Goal: Complete application form

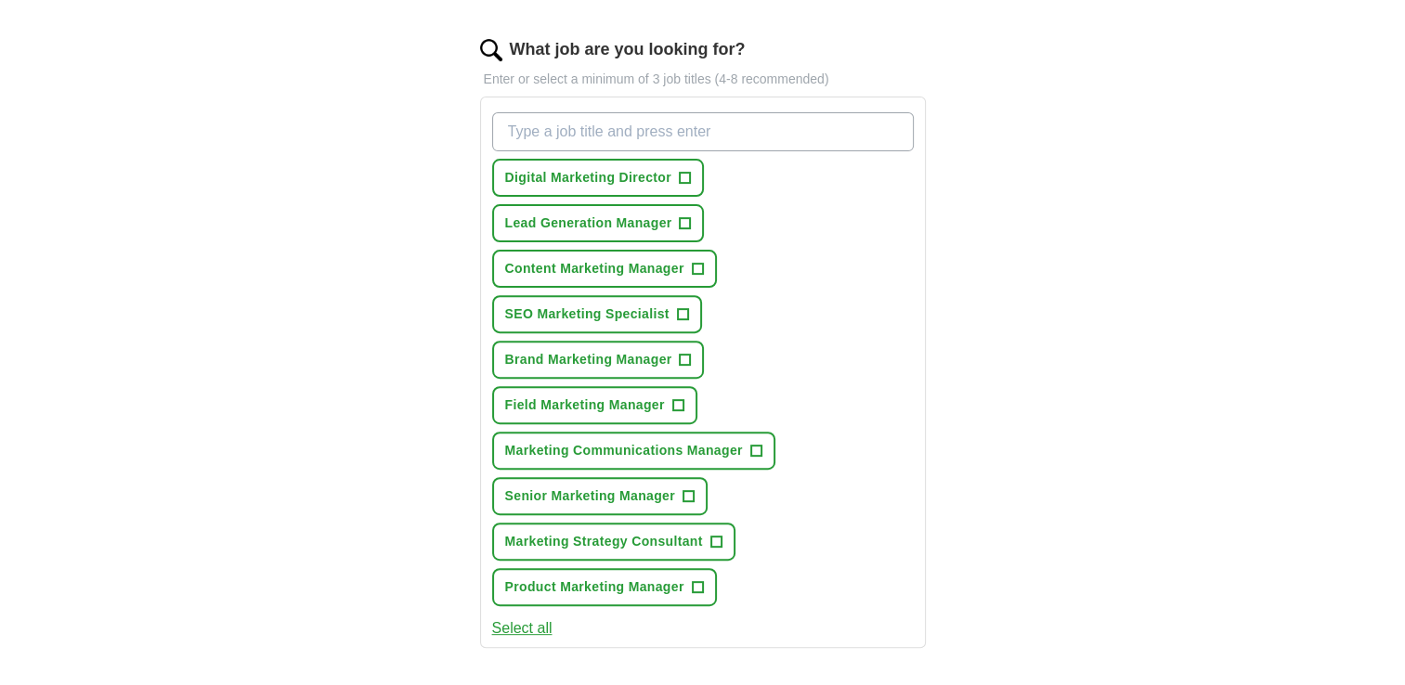
scroll to position [650, 0]
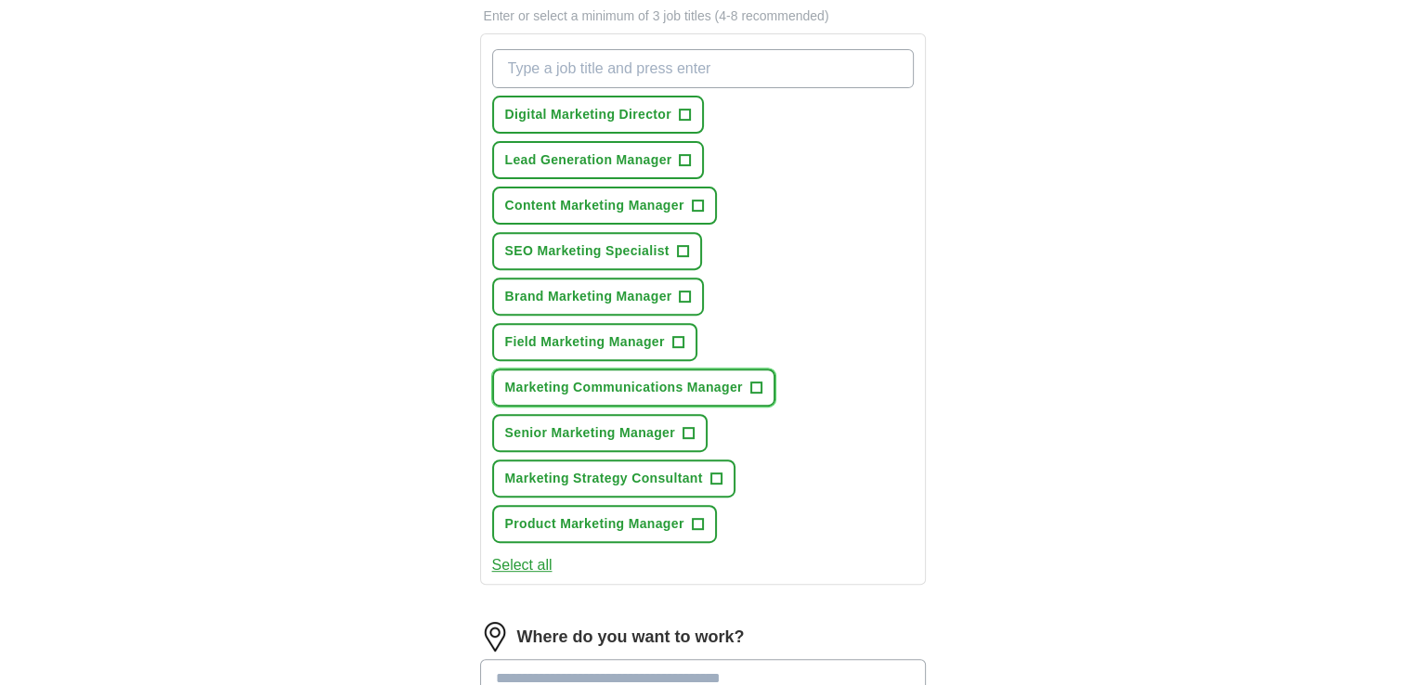
click at [761, 382] on span "+" at bounding box center [756, 388] width 12 height 12
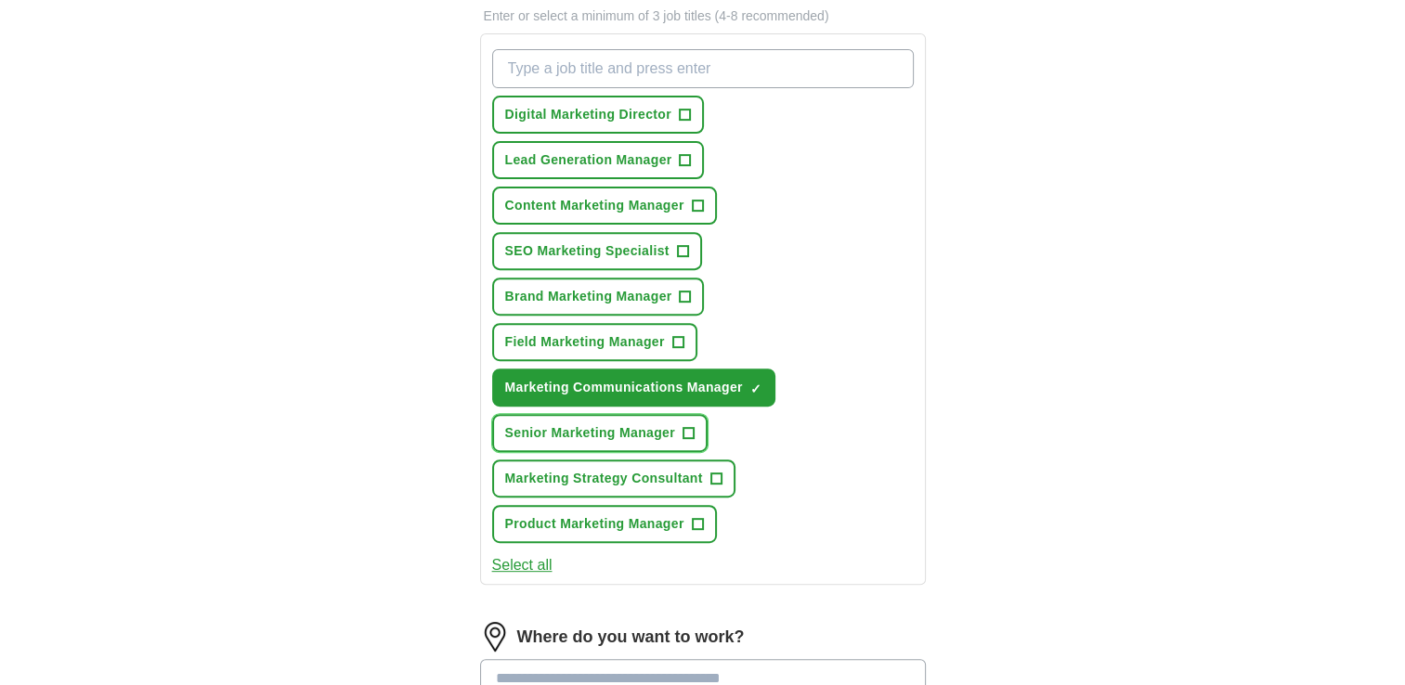
click at [629, 423] on span "Senior Marketing Manager" at bounding box center [590, 432] width 170 height 19
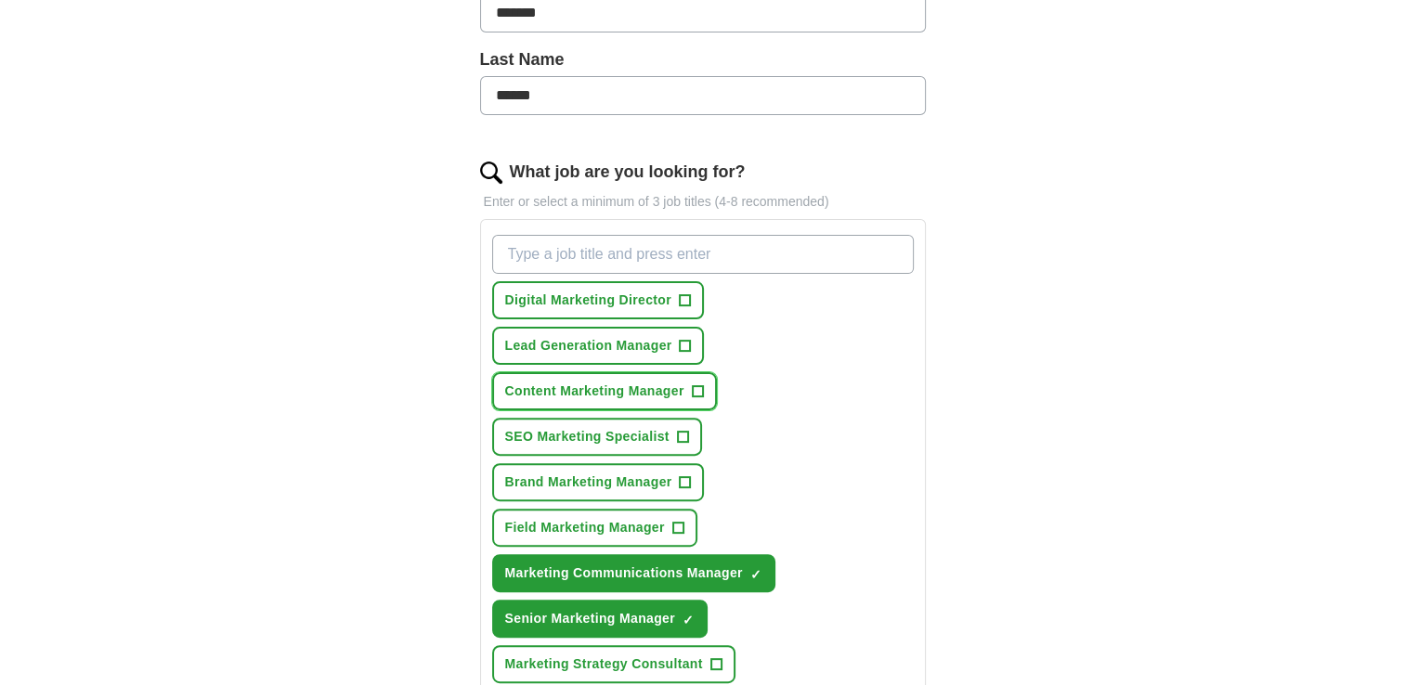
click at [614, 403] on button "Content Marketing Manager +" at bounding box center [604, 391] width 225 height 38
click at [618, 525] on span "Field Marketing Manager" at bounding box center [585, 527] width 160 height 19
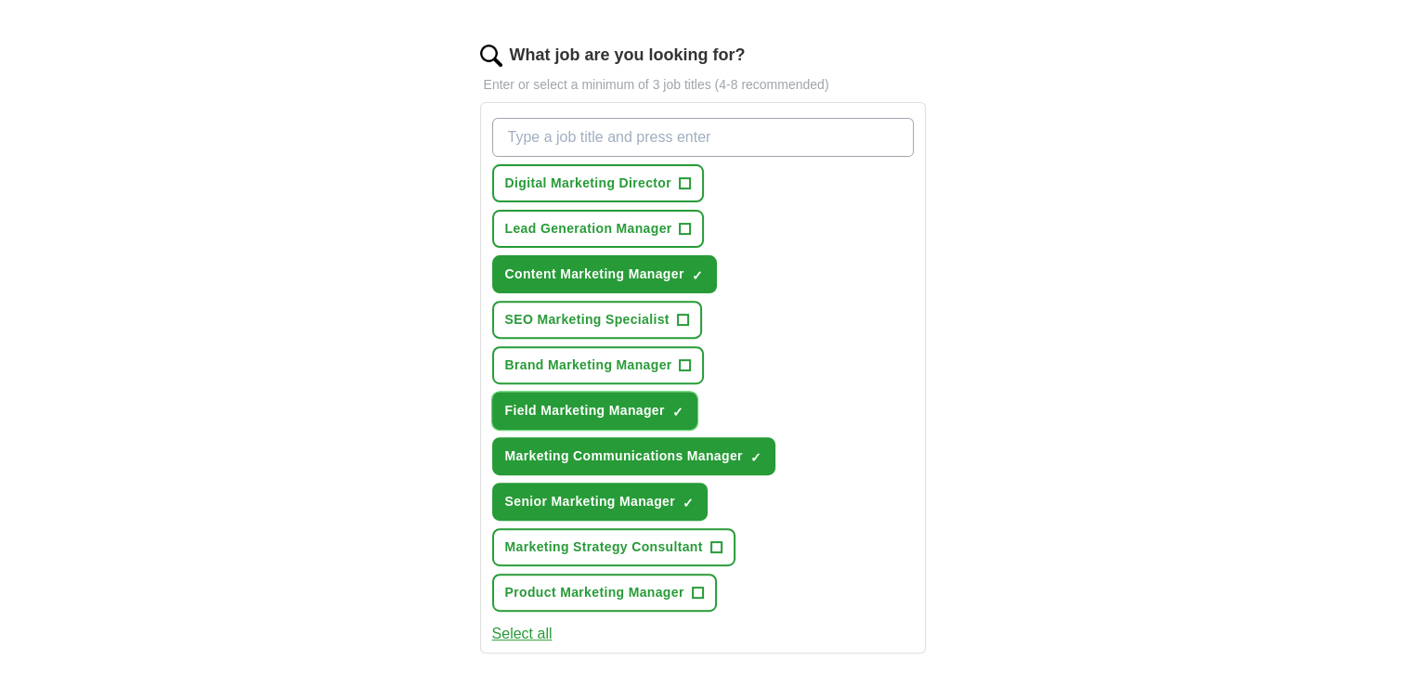
scroll to position [650, 0]
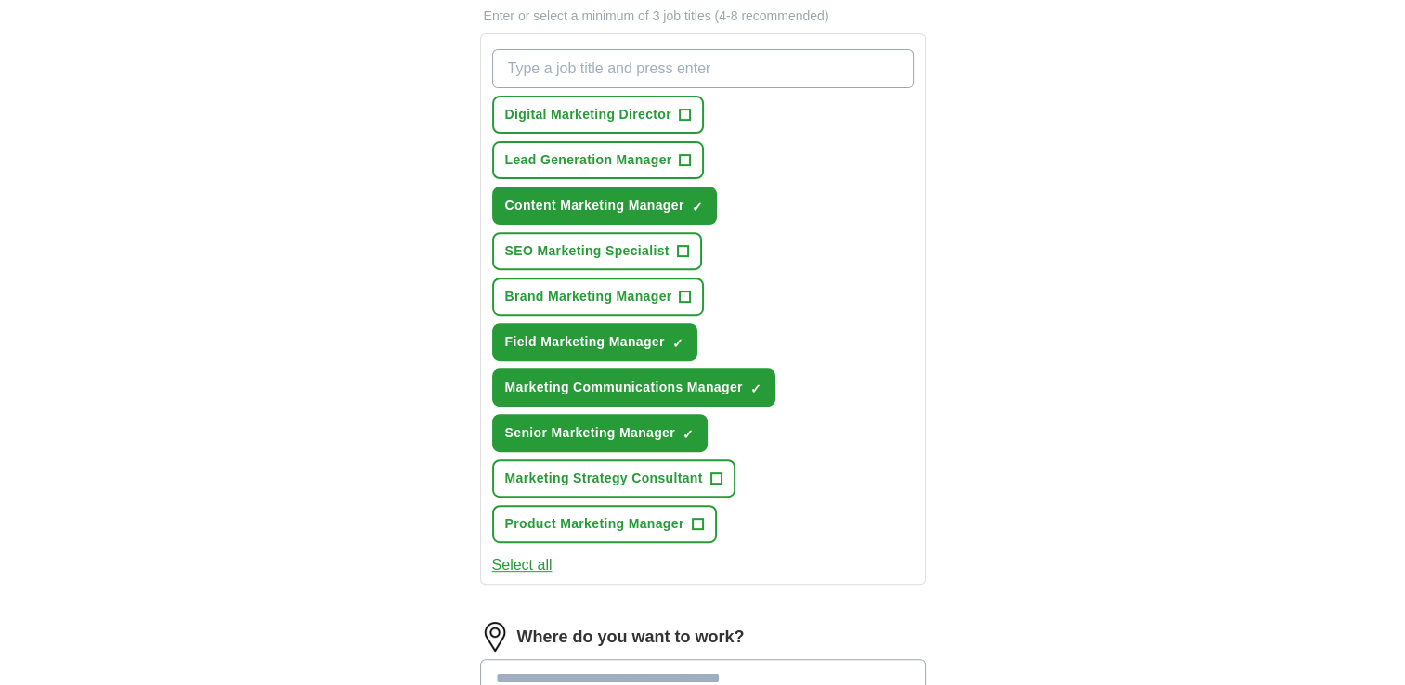
click at [549, 554] on button "Select all" at bounding box center [522, 565] width 60 height 22
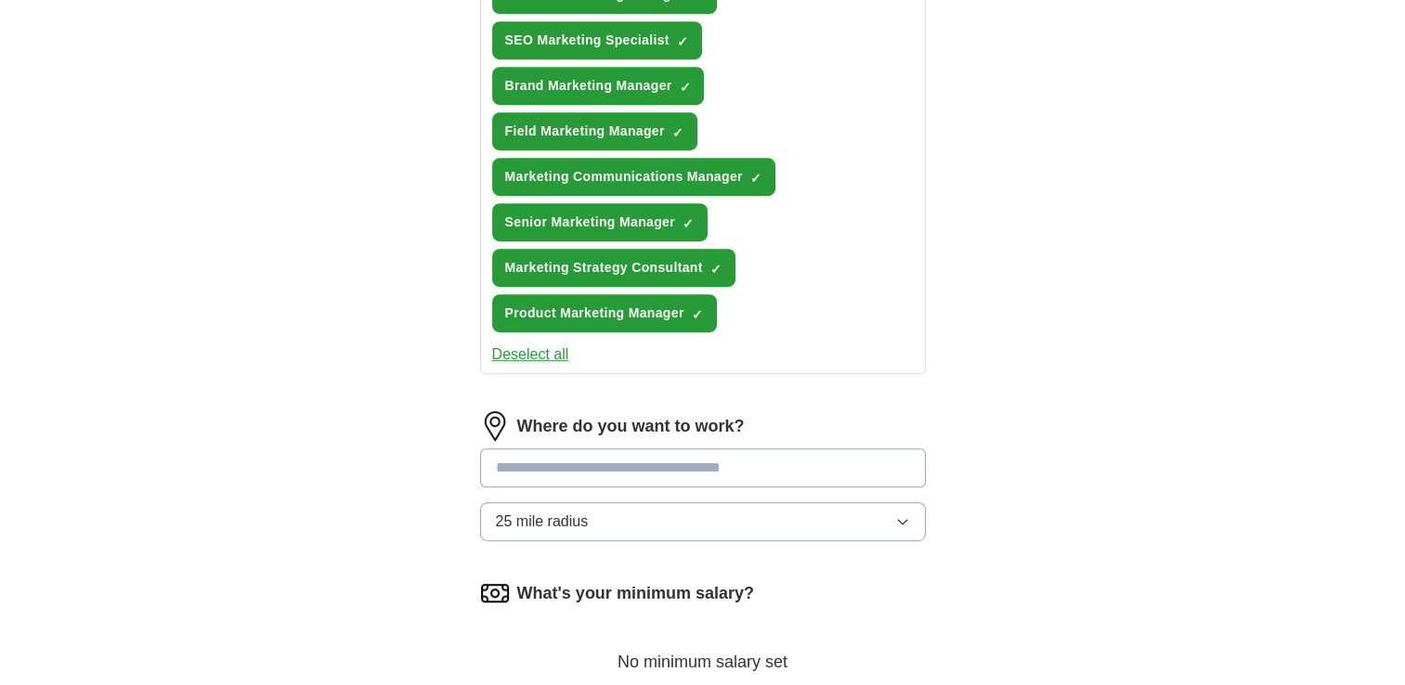
scroll to position [929, 0]
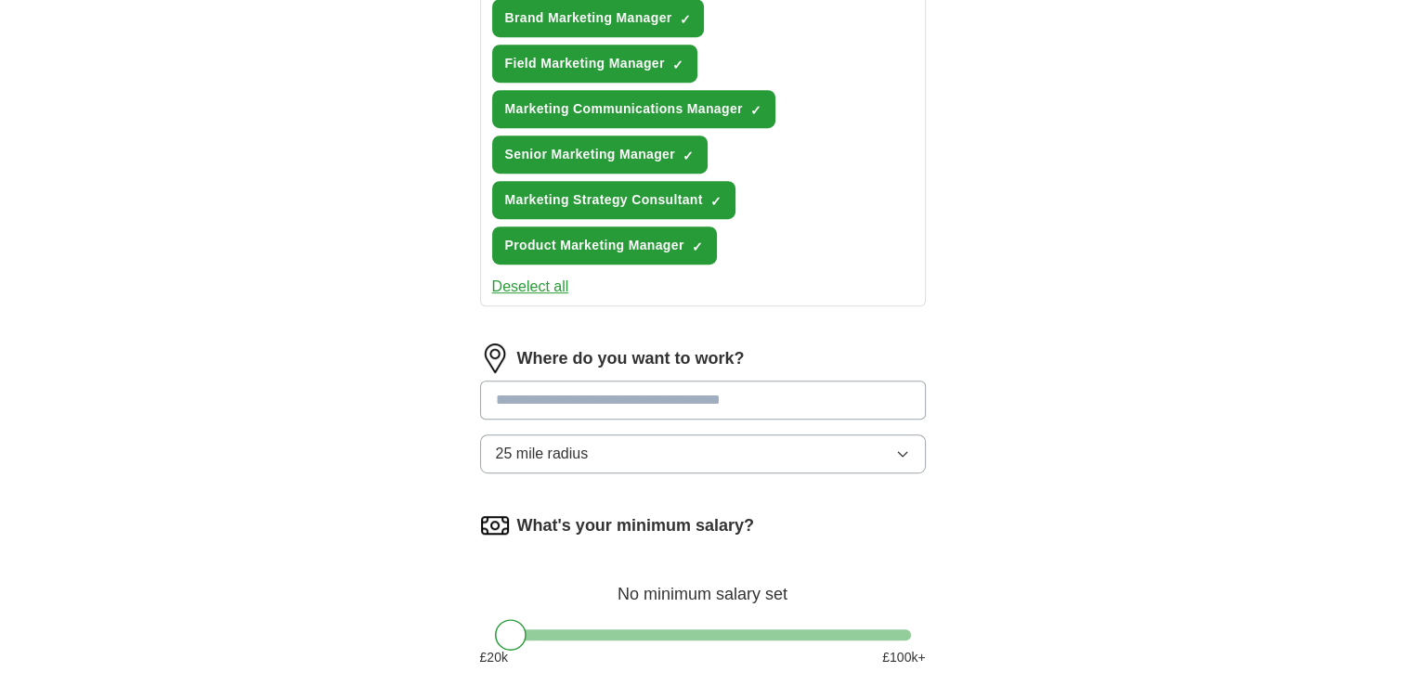
click at [612, 393] on input "text" at bounding box center [703, 400] width 446 height 39
type input "*****"
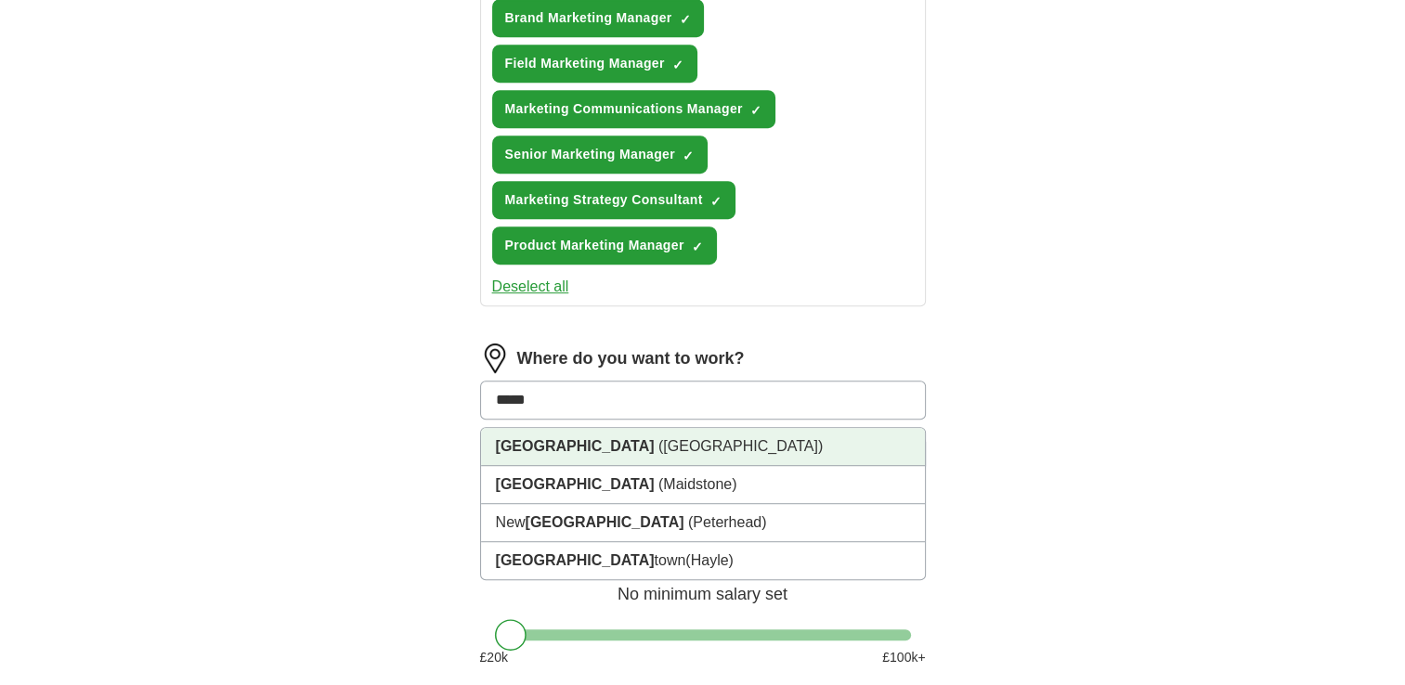
click at [658, 438] on span "([GEOGRAPHIC_DATA])" at bounding box center [740, 446] width 164 height 16
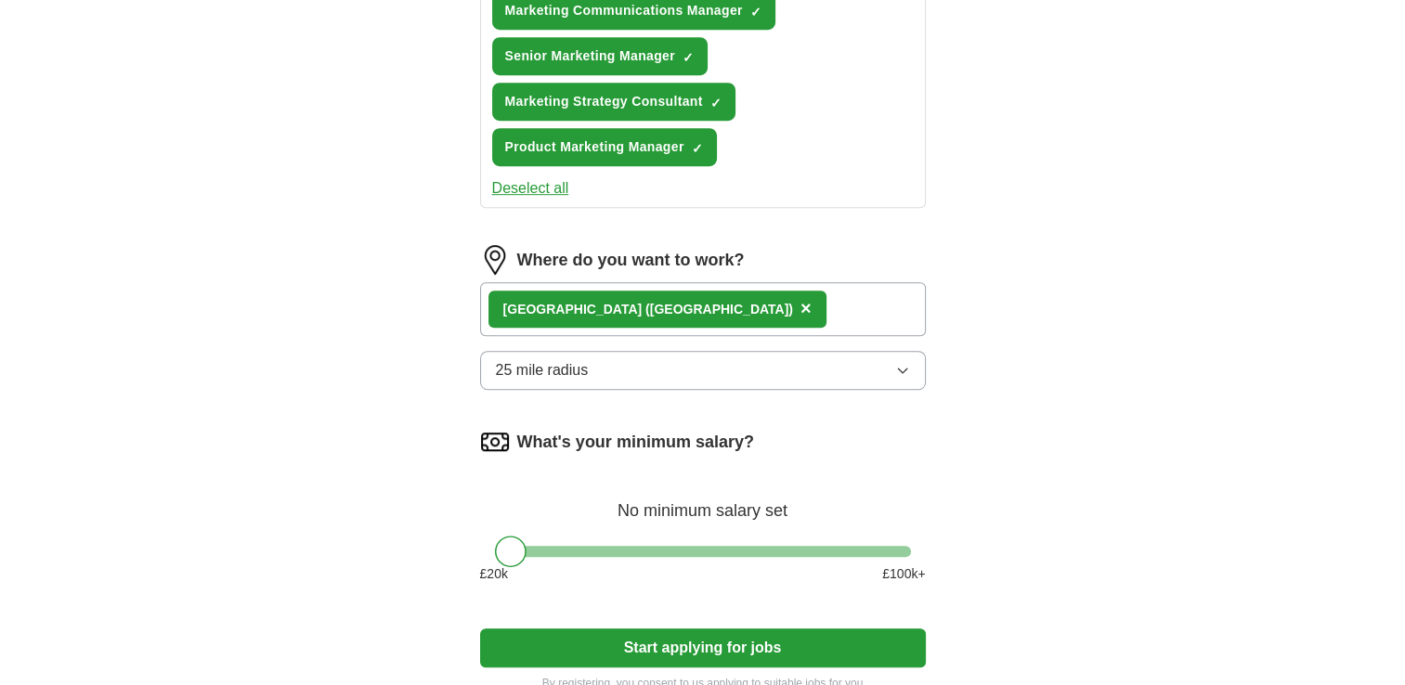
scroll to position [1114, 0]
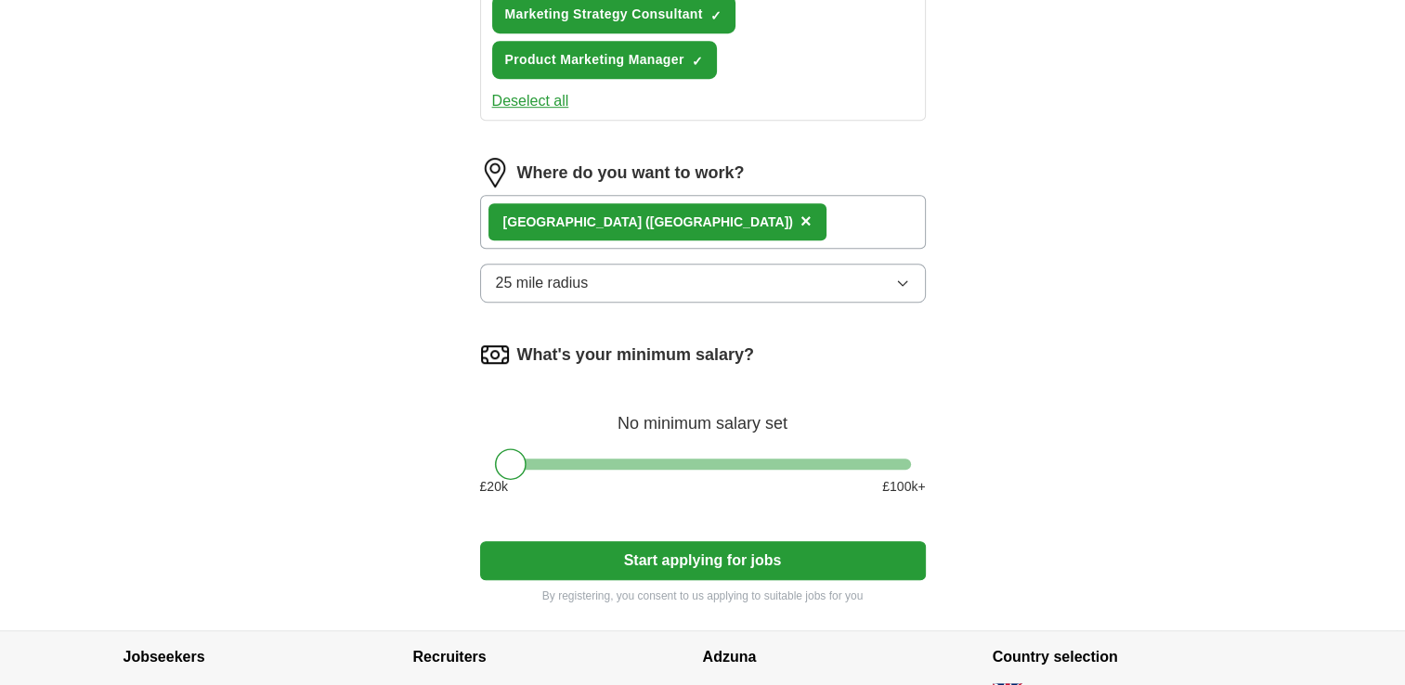
drag, startPoint x: 524, startPoint y: 446, endPoint x: 573, endPoint y: 446, distance: 49.2
click at [573, 446] on div "What's your minimum salary? No minimum salary set £ 20 k £ 100 k+" at bounding box center [703, 426] width 446 height 172
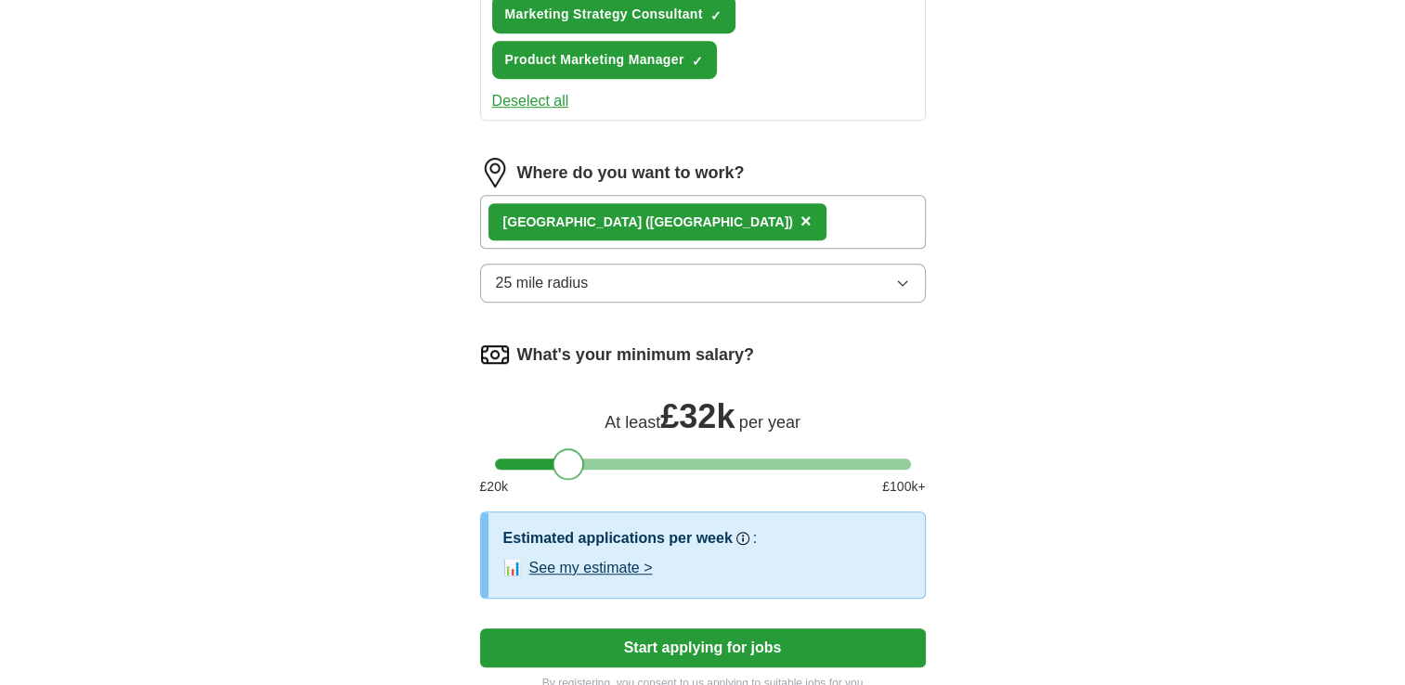
drag, startPoint x: 509, startPoint y: 448, endPoint x: 565, endPoint y: 451, distance: 55.8
click at [565, 451] on div at bounding box center [568, 464] width 32 height 32
drag, startPoint x: 563, startPoint y: 452, endPoint x: 553, endPoint y: 455, distance: 9.7
click at [553, 455] on div at bounding box center [558, 464] width 32 height 32
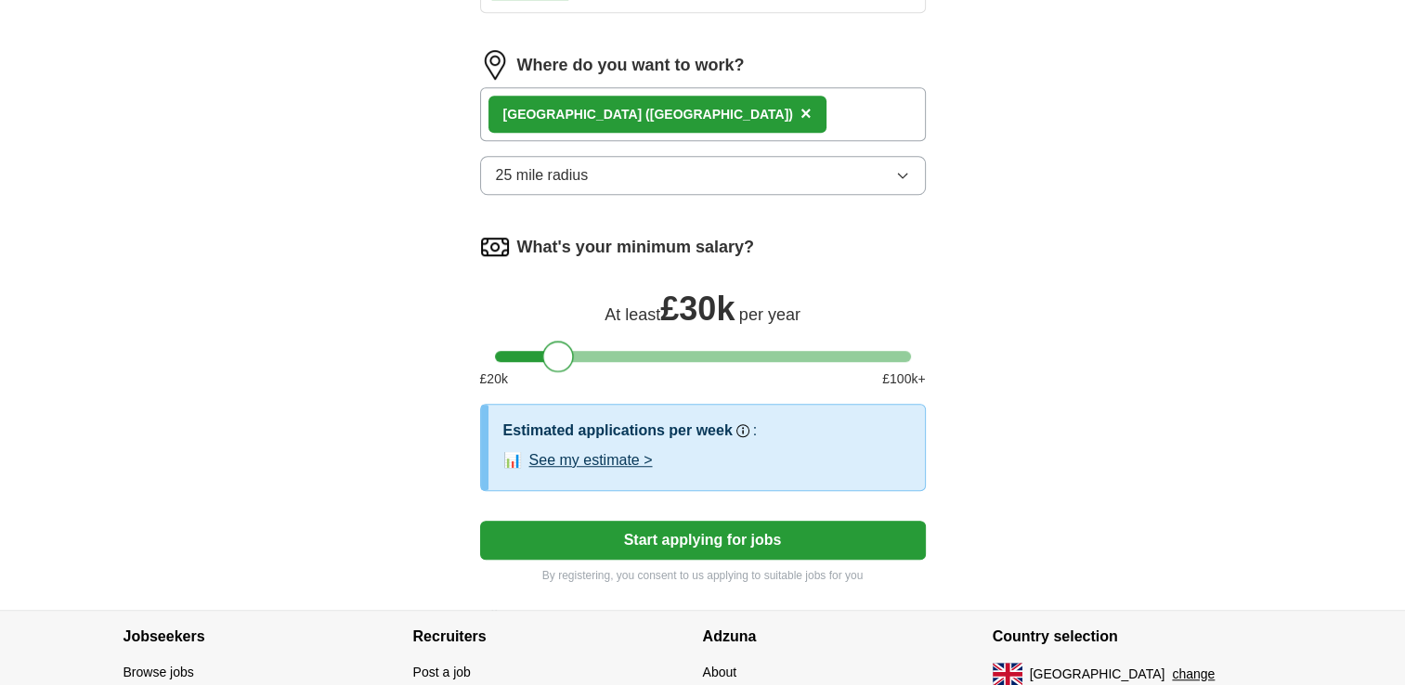
scroll to position [1300, 0]
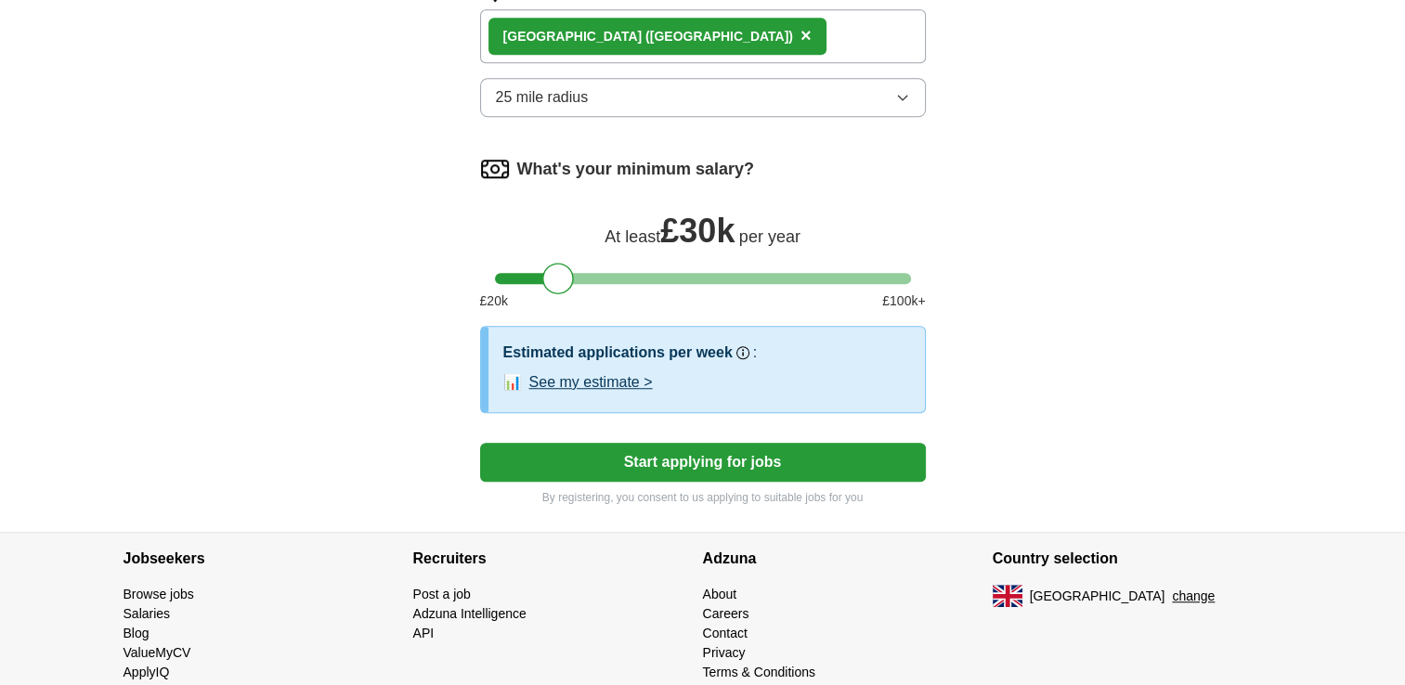
click at [617, 377] on button "See my estimate >" at bounding box center [590, 382] width 123 height 22
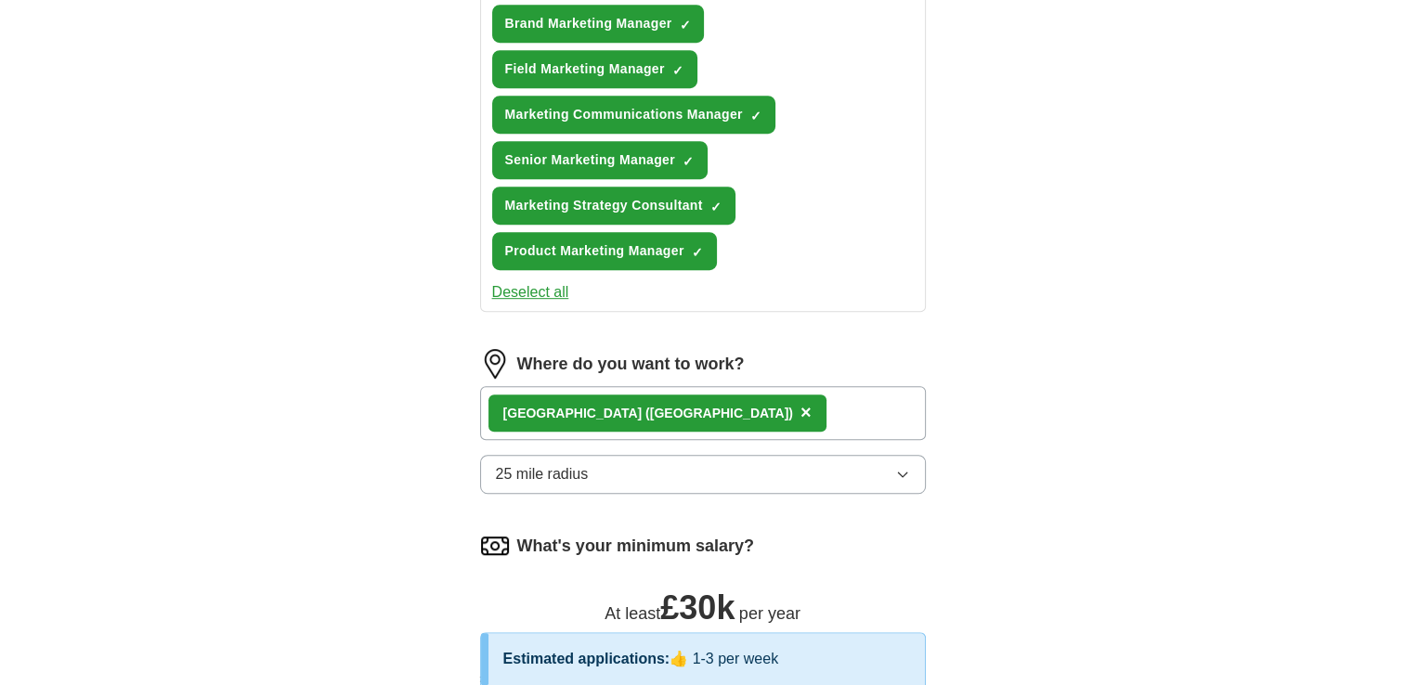
scroll to position [743, 0]
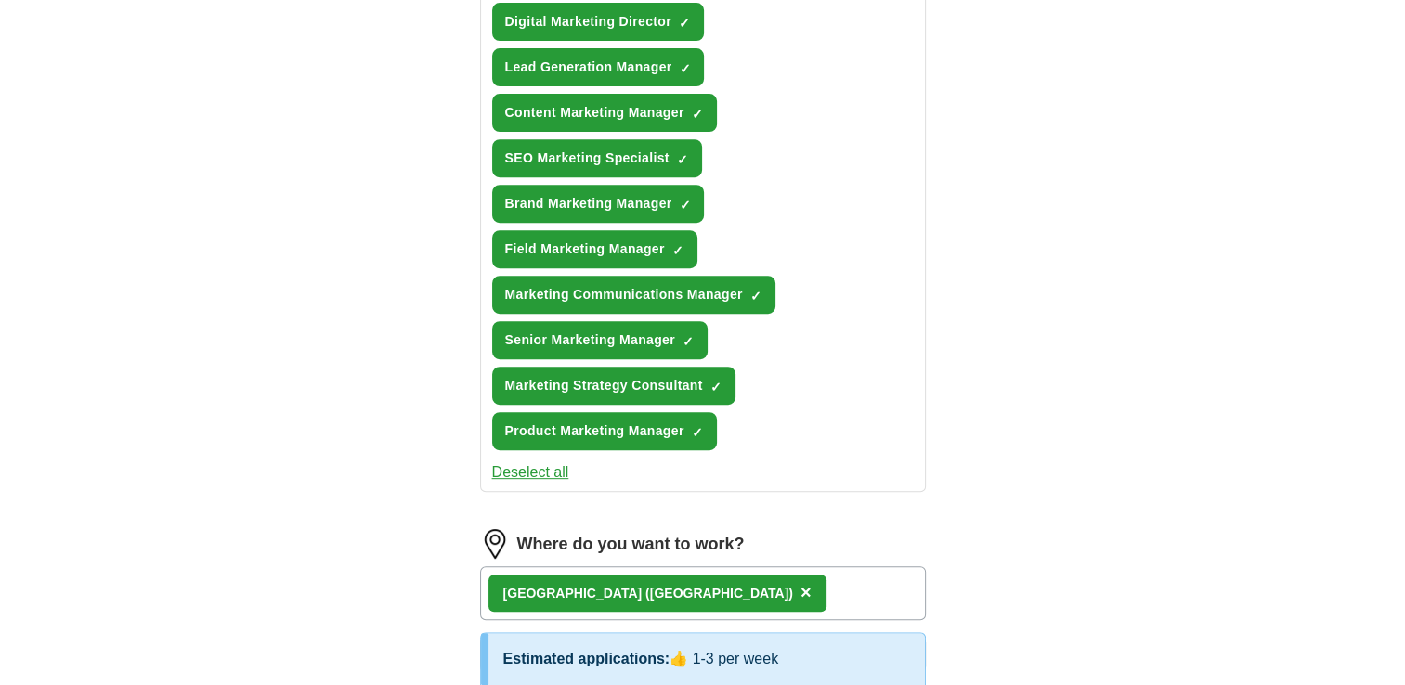
click at [735, 591] on div "[GEOGRAPHIC_DATA] ([GEOGRAPHIC_DATA]) ×" at bounding box center [703, 593] width 446 height 54
click at [706, 585] on div "[GEOGRAPHIC_DATA] ([GEOGRAPHIC_DATA]) ×" at bounding box center [703, 593] width 446 height 54
click at [696, 584] on div "[GEOGRAPHIC_DATA] ([GEOGRAPHIC_DATA]) ×" at bounding box center [703, 593] width 446 height 54
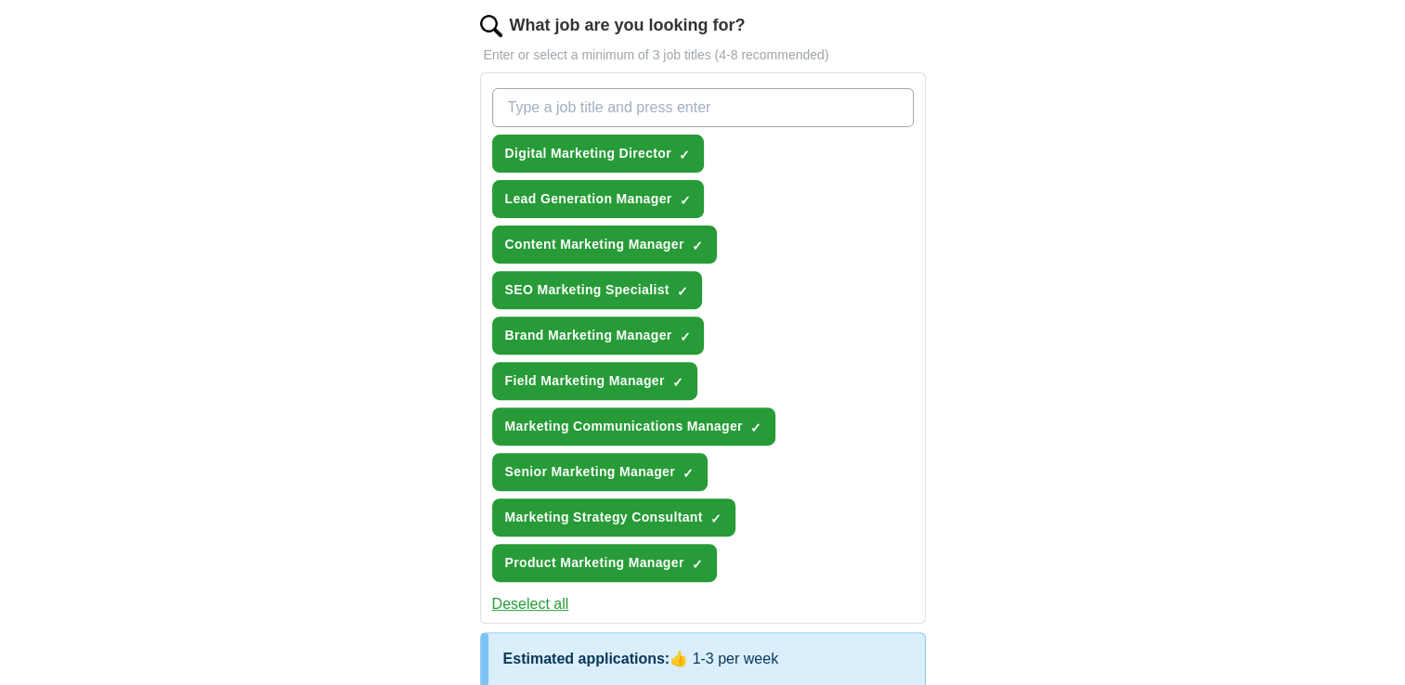
scroll to position [557, 0]
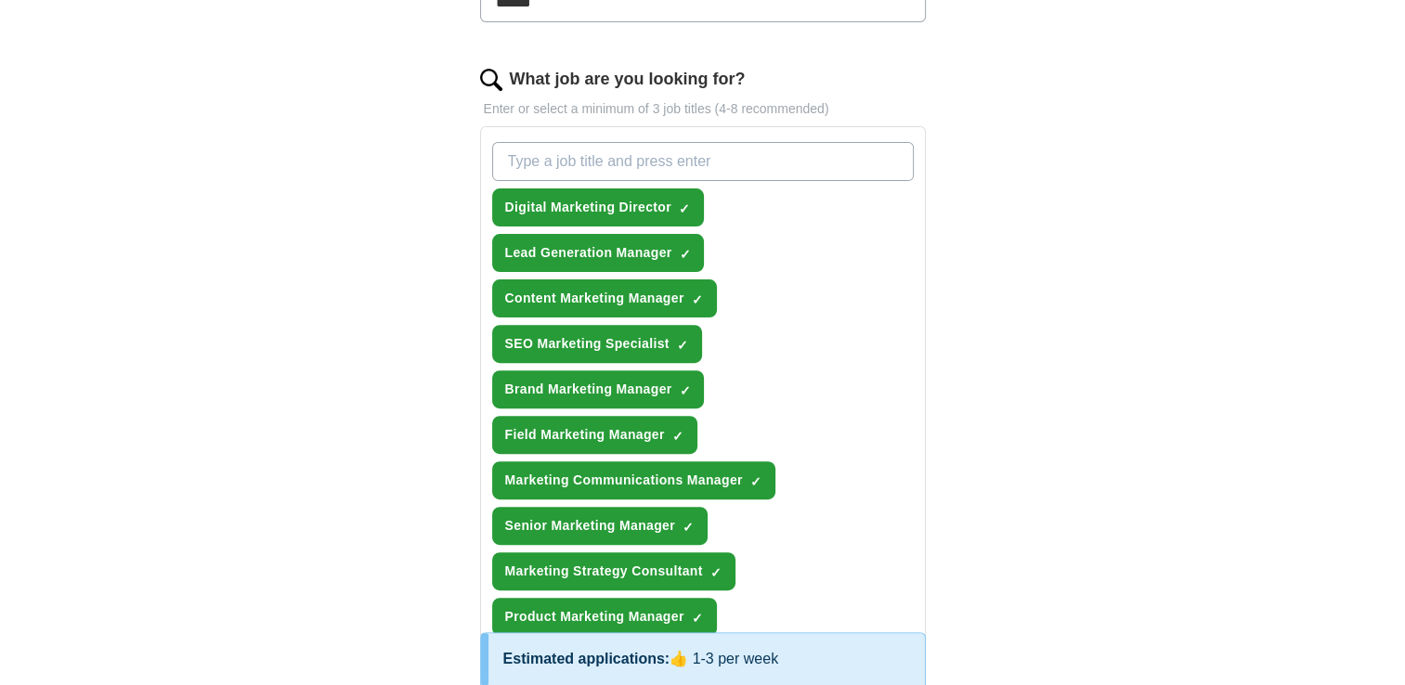
click at [579, 162] on input "What job are you looking for?" at bounding box center [703, 161] width 422 height 39
type input "m"
type input "Marketing Manager"
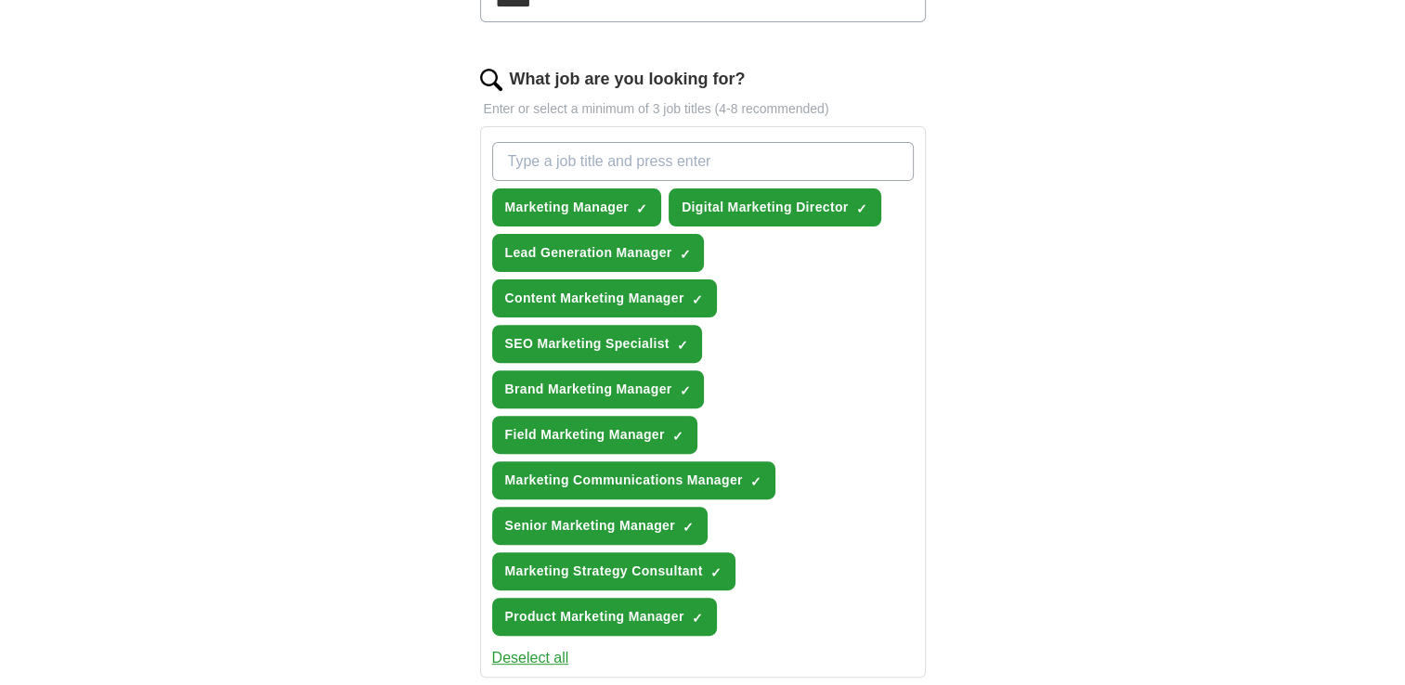
click at [567, 157] on input "What job are you looking for?" at bounding box center [703, 161] width 422 height 39
type input "Senior Marketing Executive"
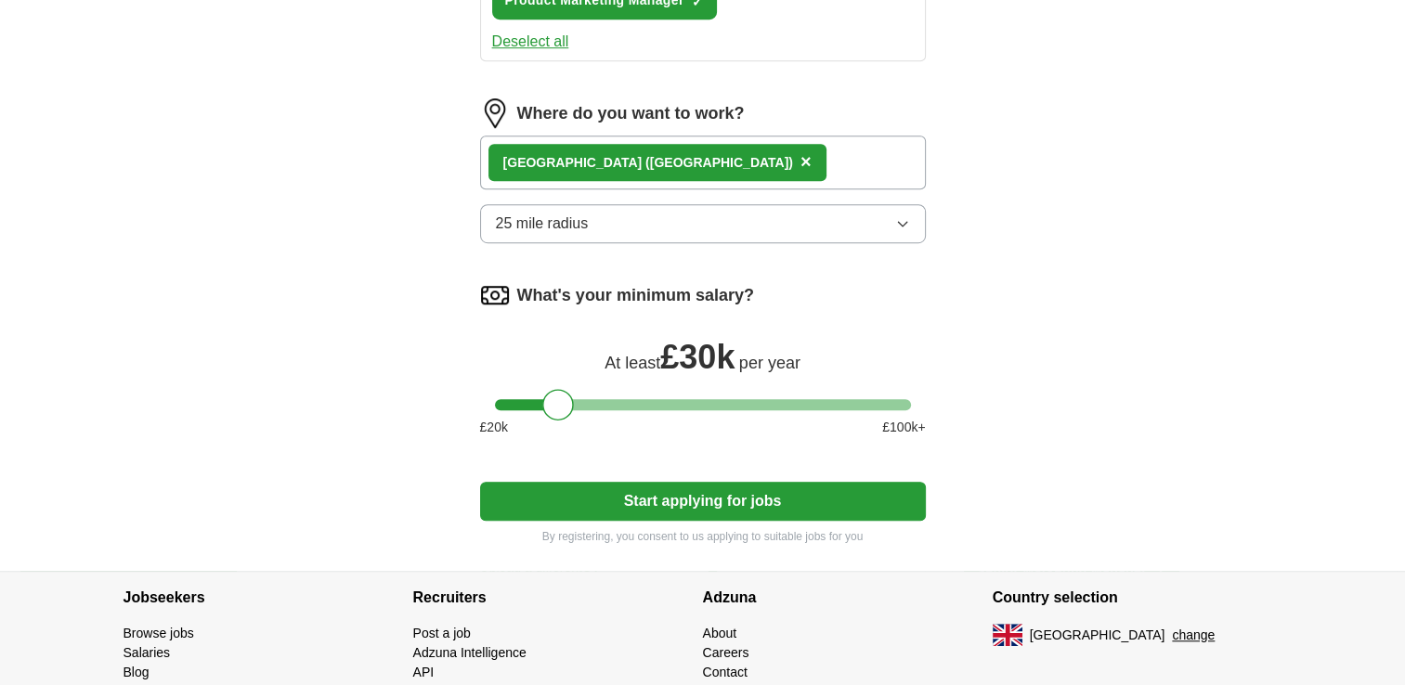
scroll to position [1300, 0]
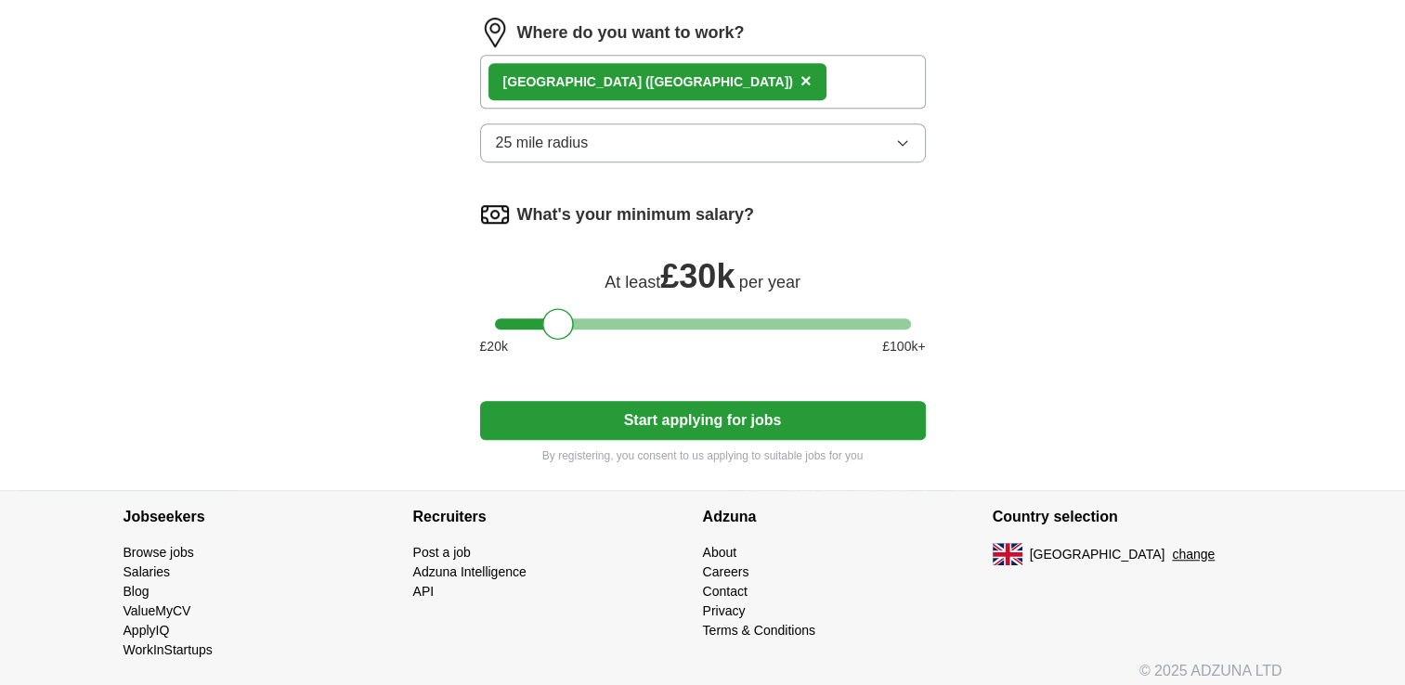
click at [706, 410] on button "Start applying for jobs" at bounding box center [703, 420] width 446 height 39
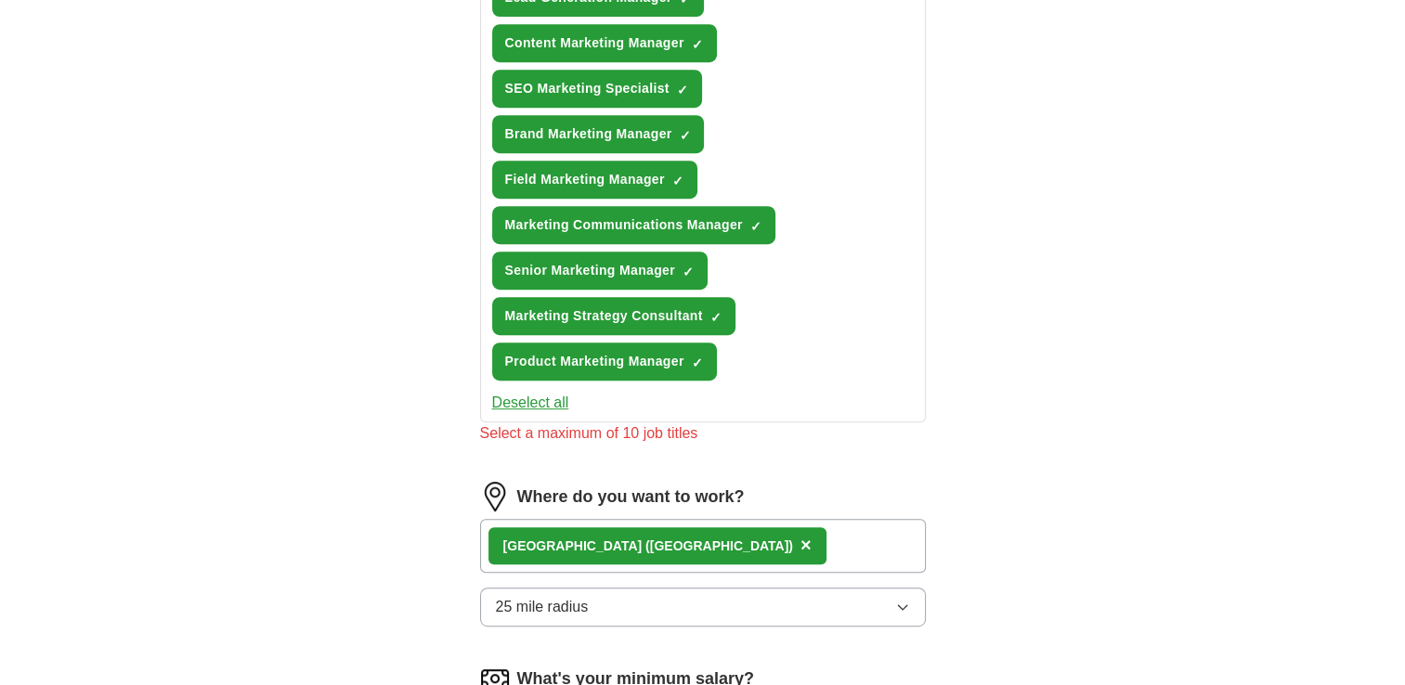
scroll to position [672, 0]
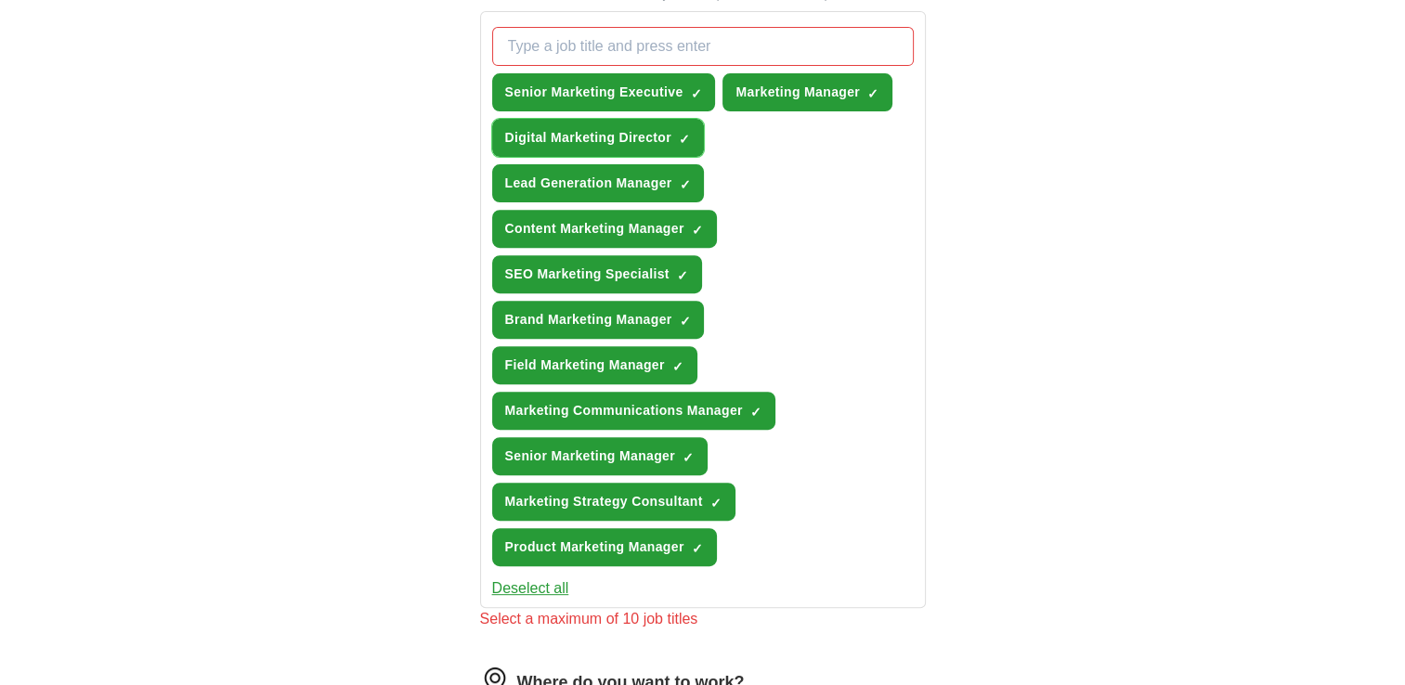
click at [0, 0] on span "×" at bounding box center [0, 0] width 0 height 0
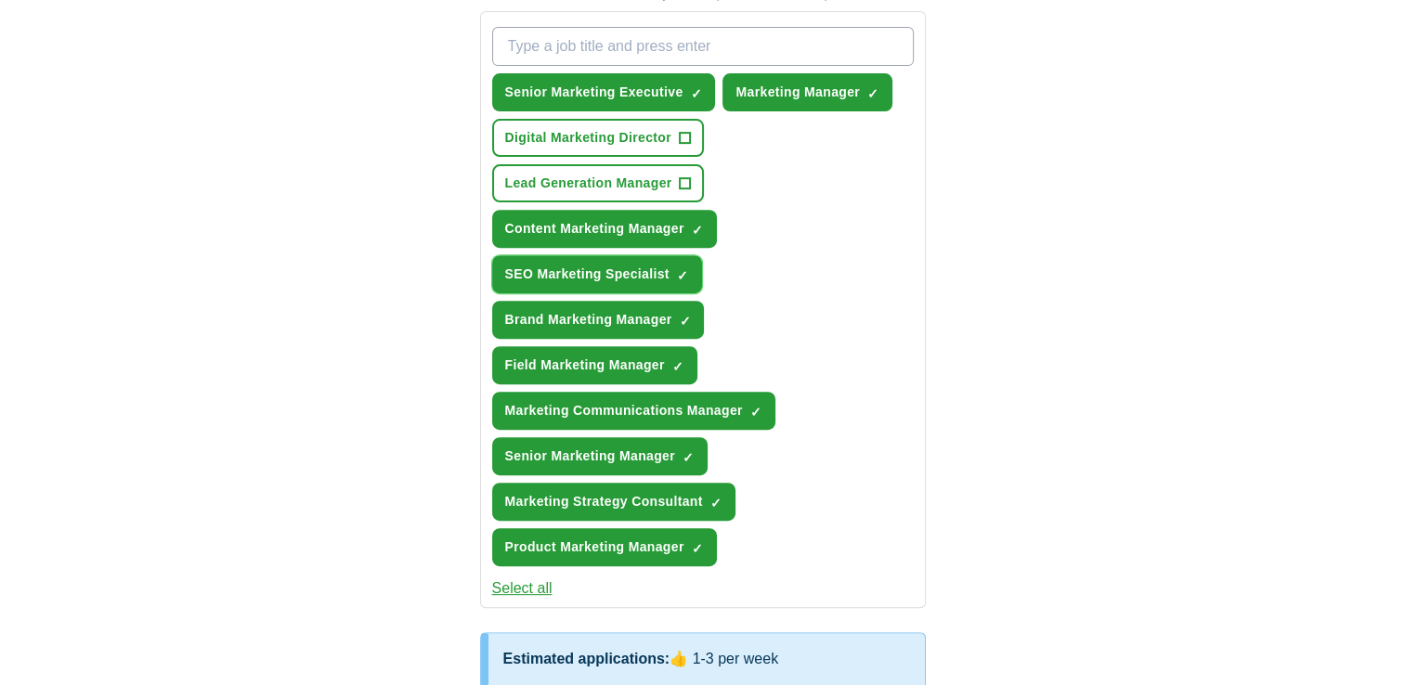
click at [0, 0] on span "×" at bounding box center [0, 0] width 0 height 0
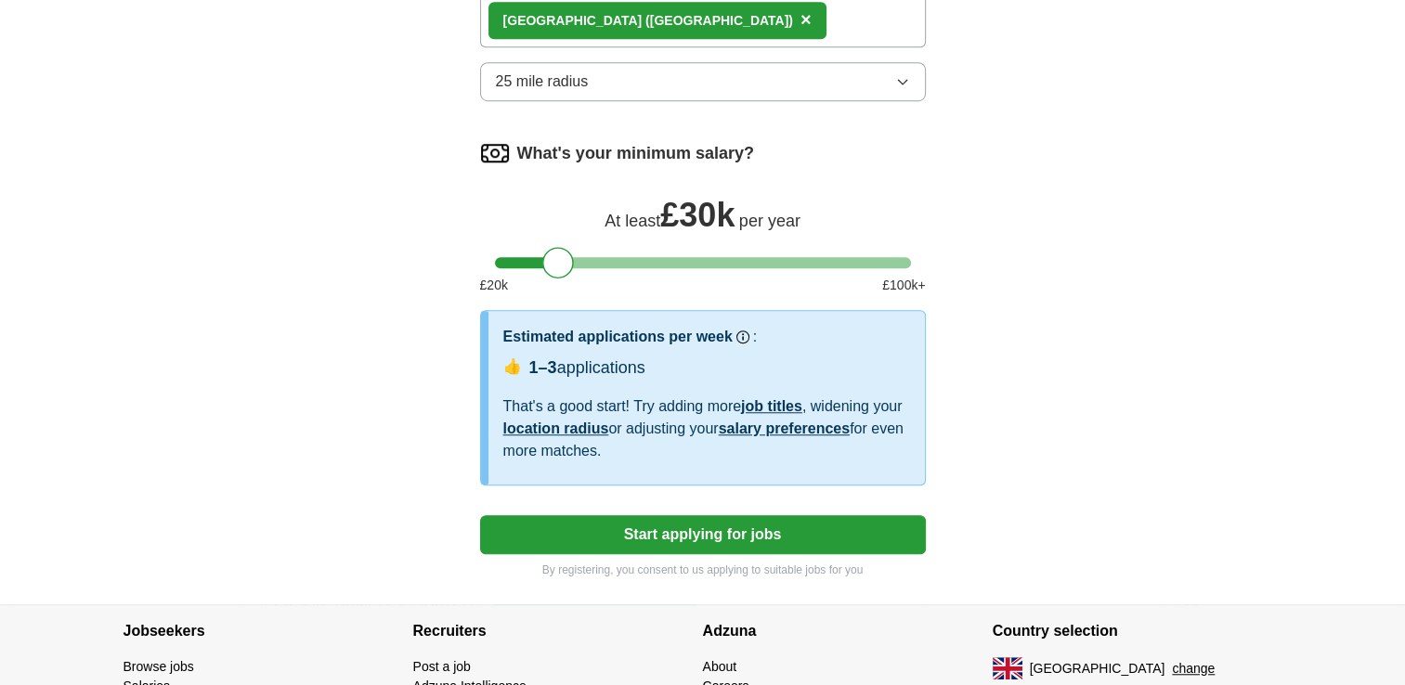
scroll to position [1474, 0]
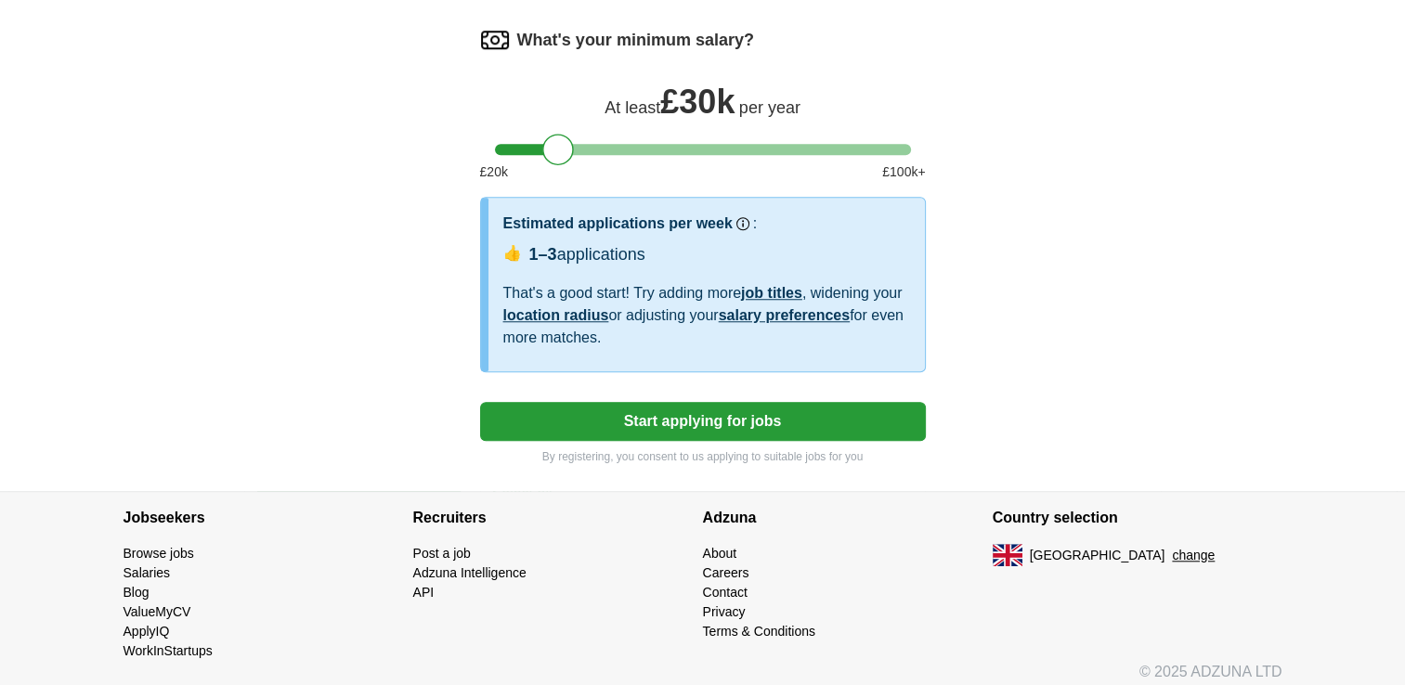
click at [699, 409] on button "Start applying for jobs" at bounding box center [703, 421] width 446 height 39
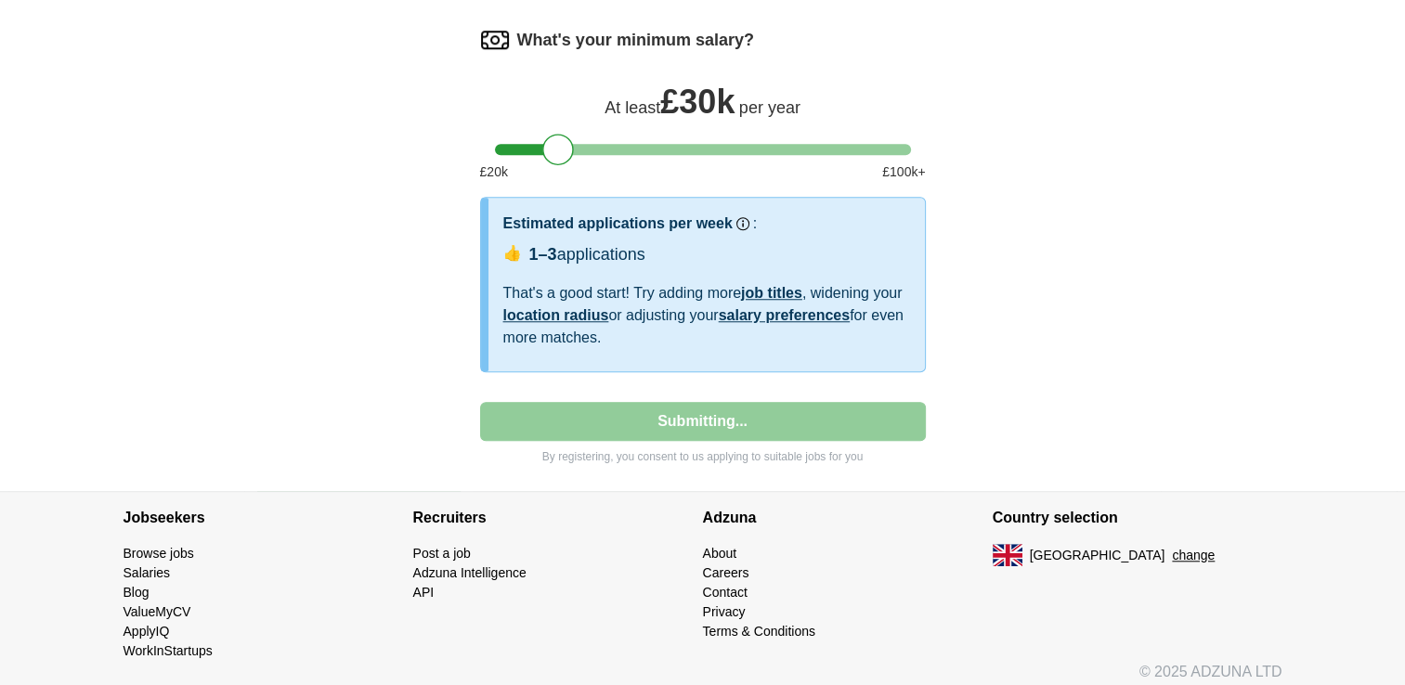
select select "**"
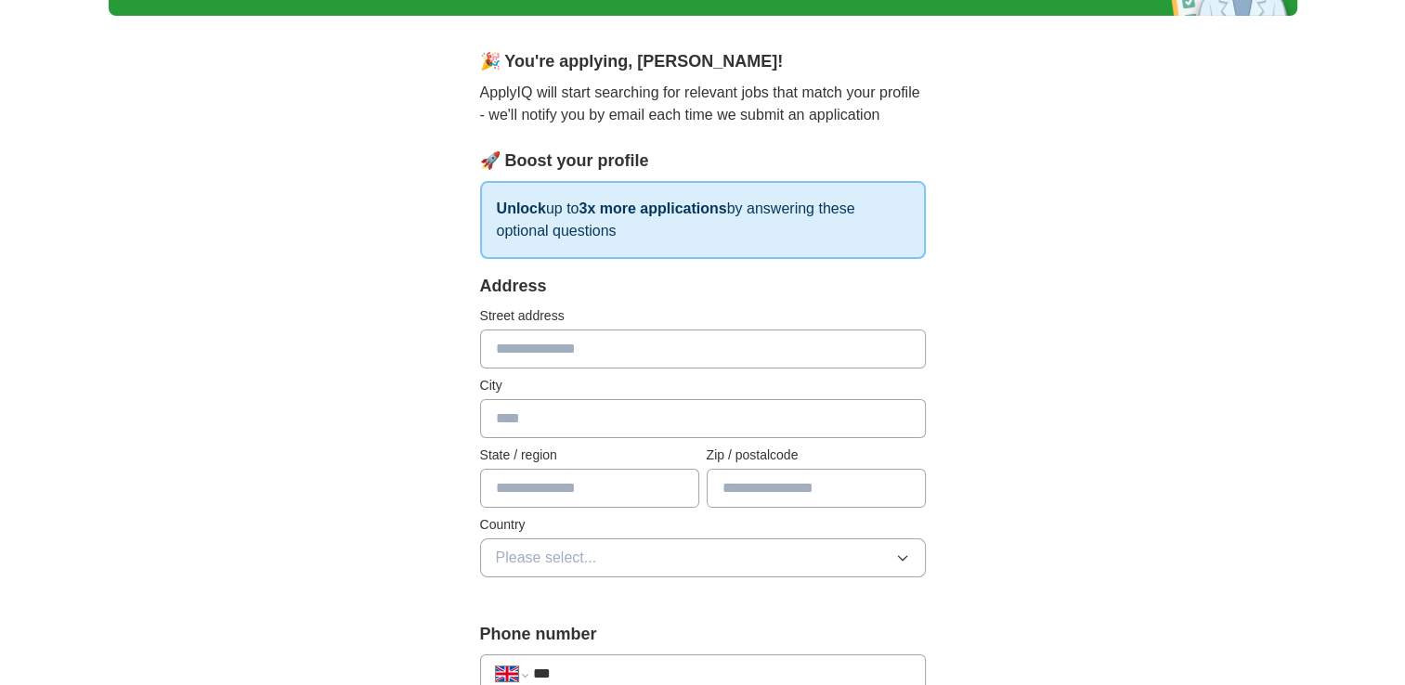
scroll to position [186, 0]
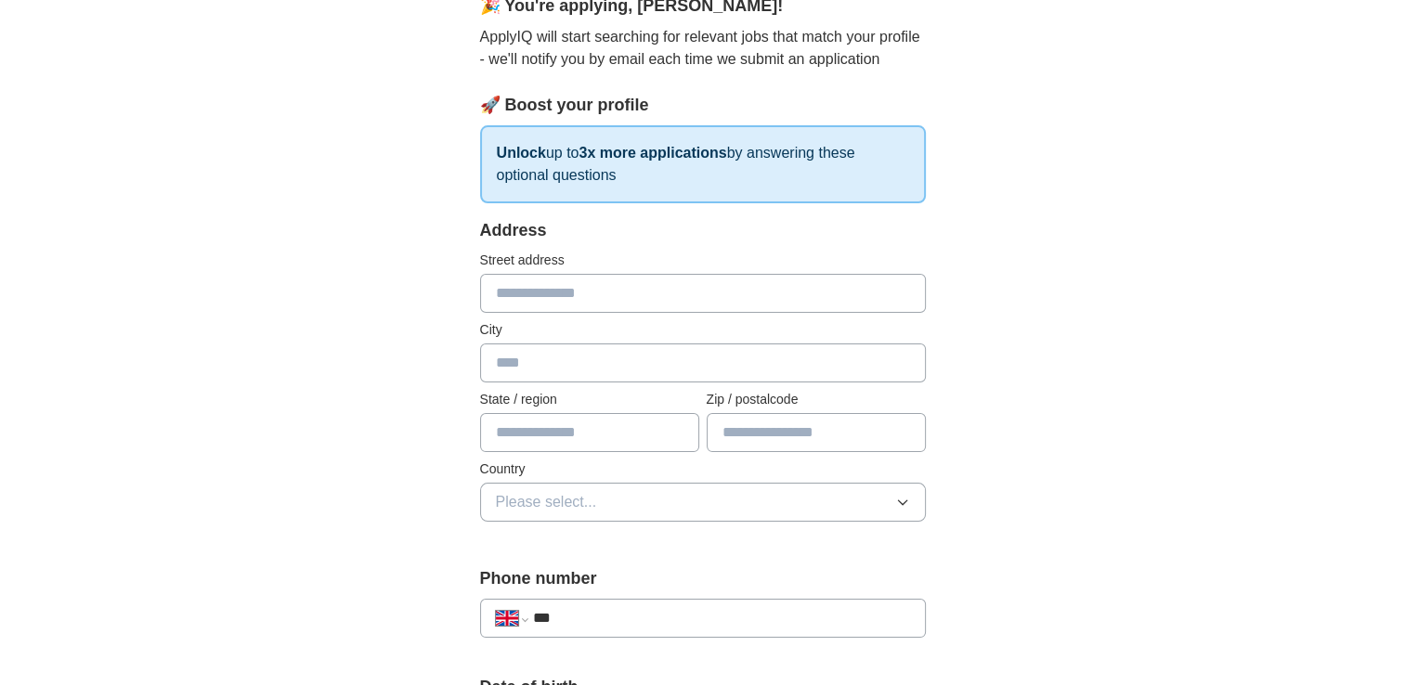
click at [585, 277] on input "text" at bounding box center [703, 293] width 446 height 39
type input "**********"
type input "*****"
type input "**********"
type input "********"
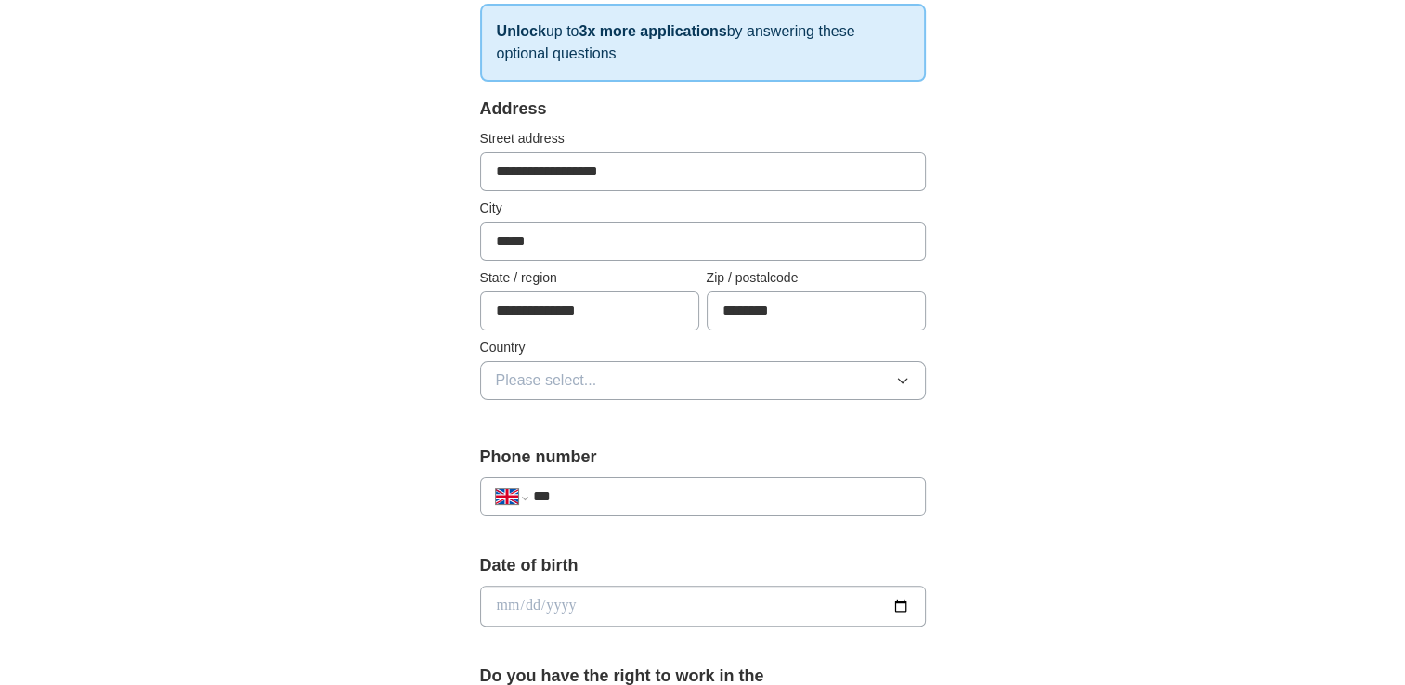
scroll to position [371, 0]
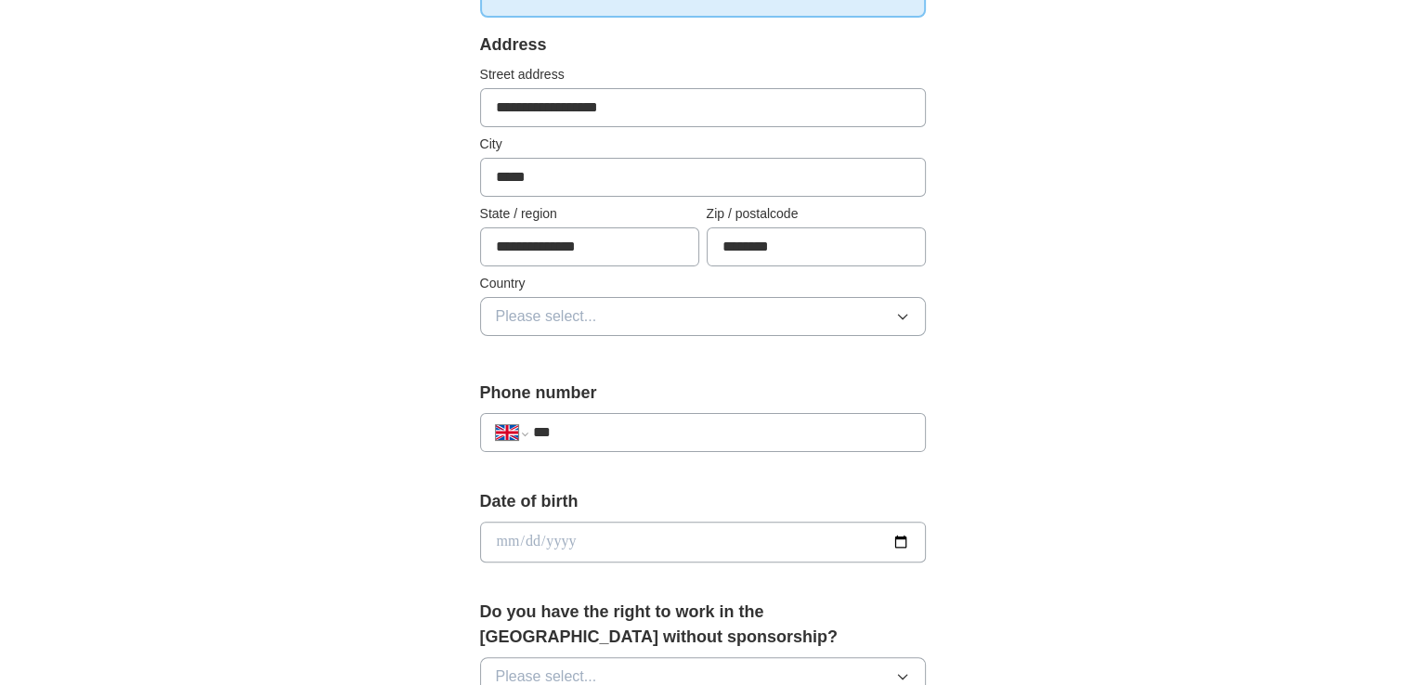
click at [594, 322] on span "Please select..." at bounding box center [546, 316] width 101 height 22
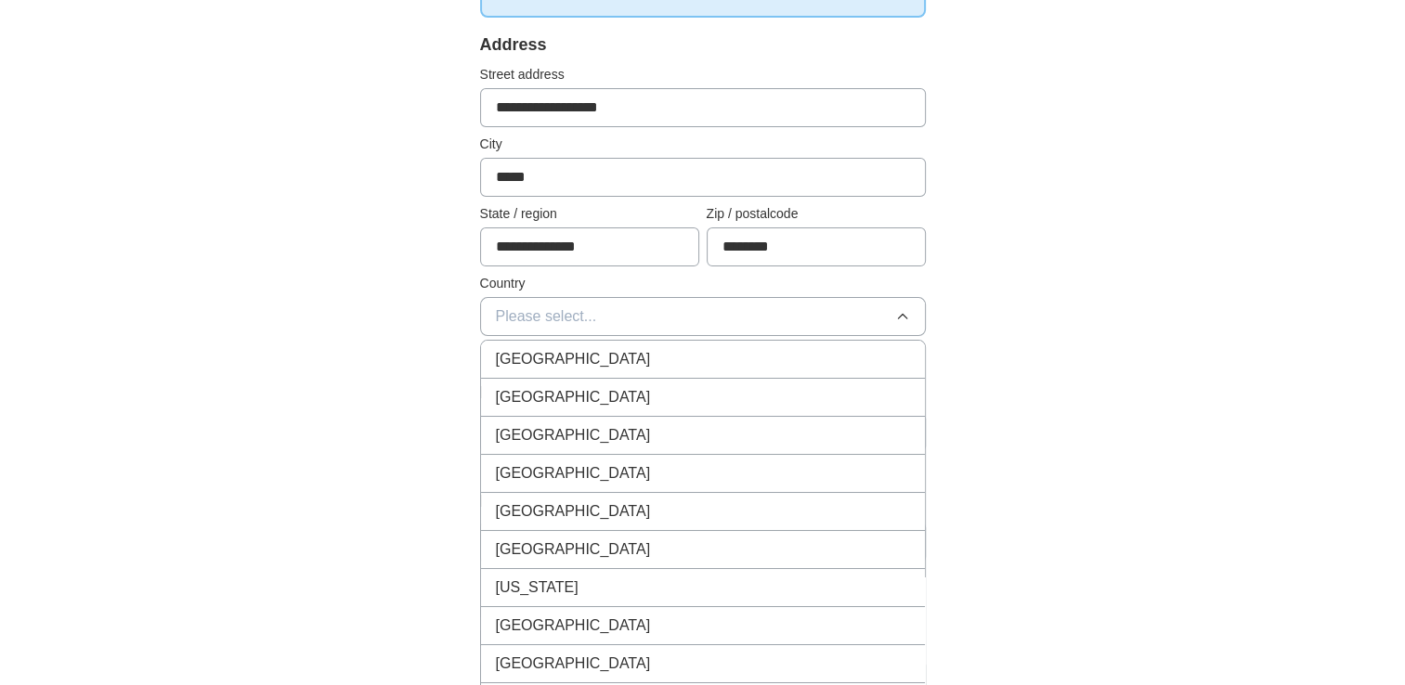
click at [584, 370] on li "[GEOGRAPHIC_DATA]" at bounding box center [703, 360] width 444 height 38
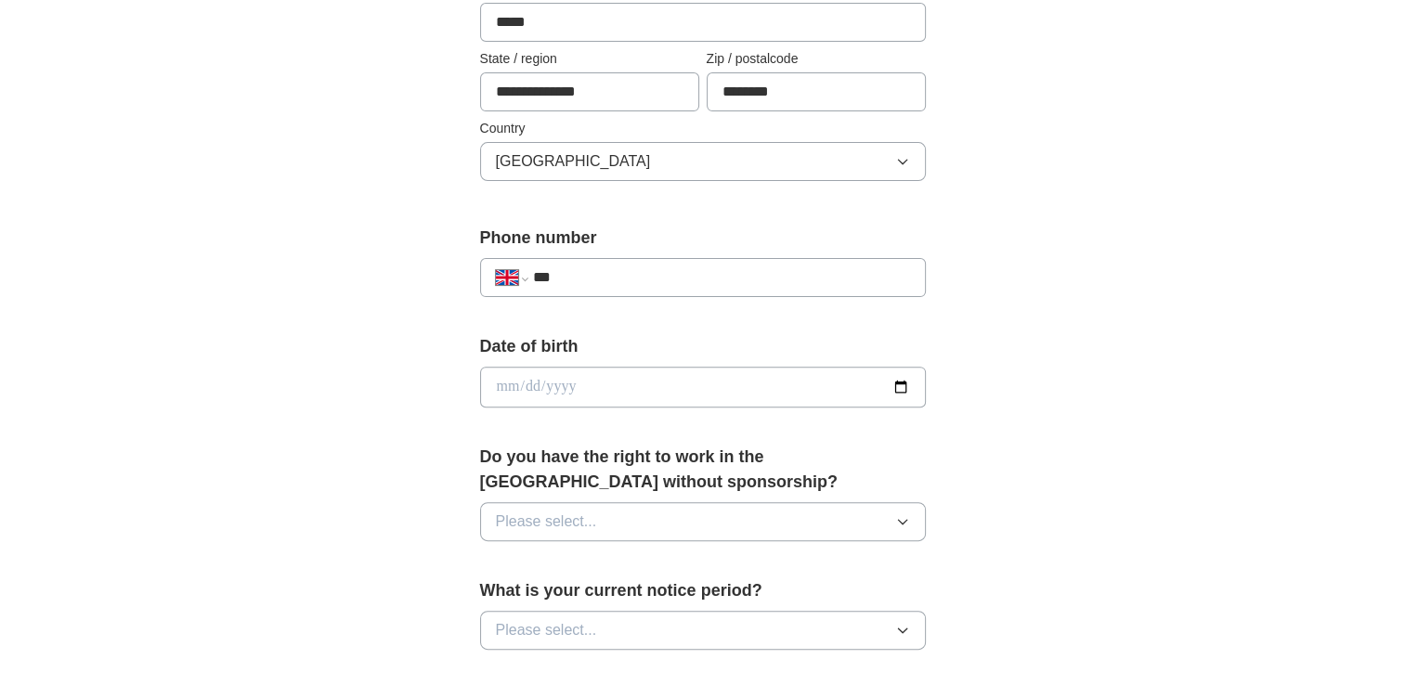
scroll to position [557, 0]
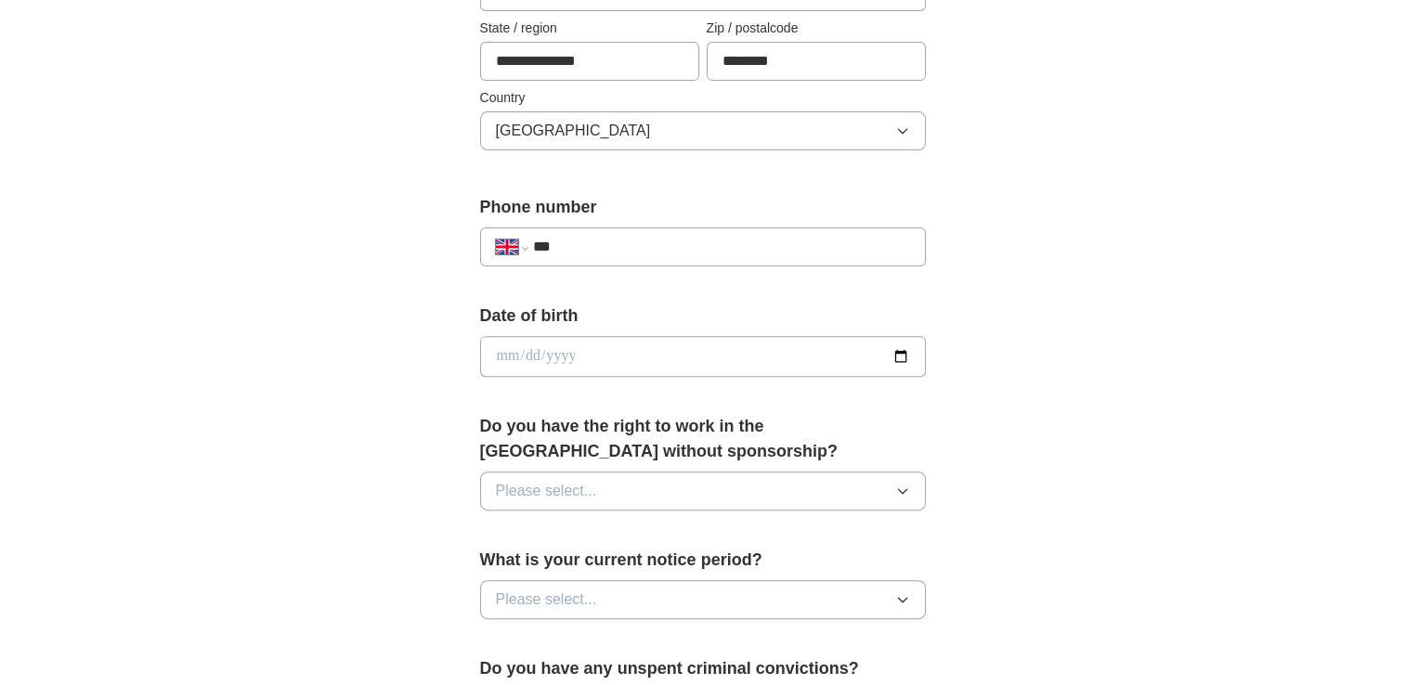
click at [620, 250] on input "***" at bounding box center [720, 247] width 377 height 22
type input "**********"
click at [579, 354] on input "date" at bounding box center [703, 356] width 446 height 41
type input "**********"
click at [587, 497] on span "Please select..." at bounding box center [546, 491] width 101 height 22
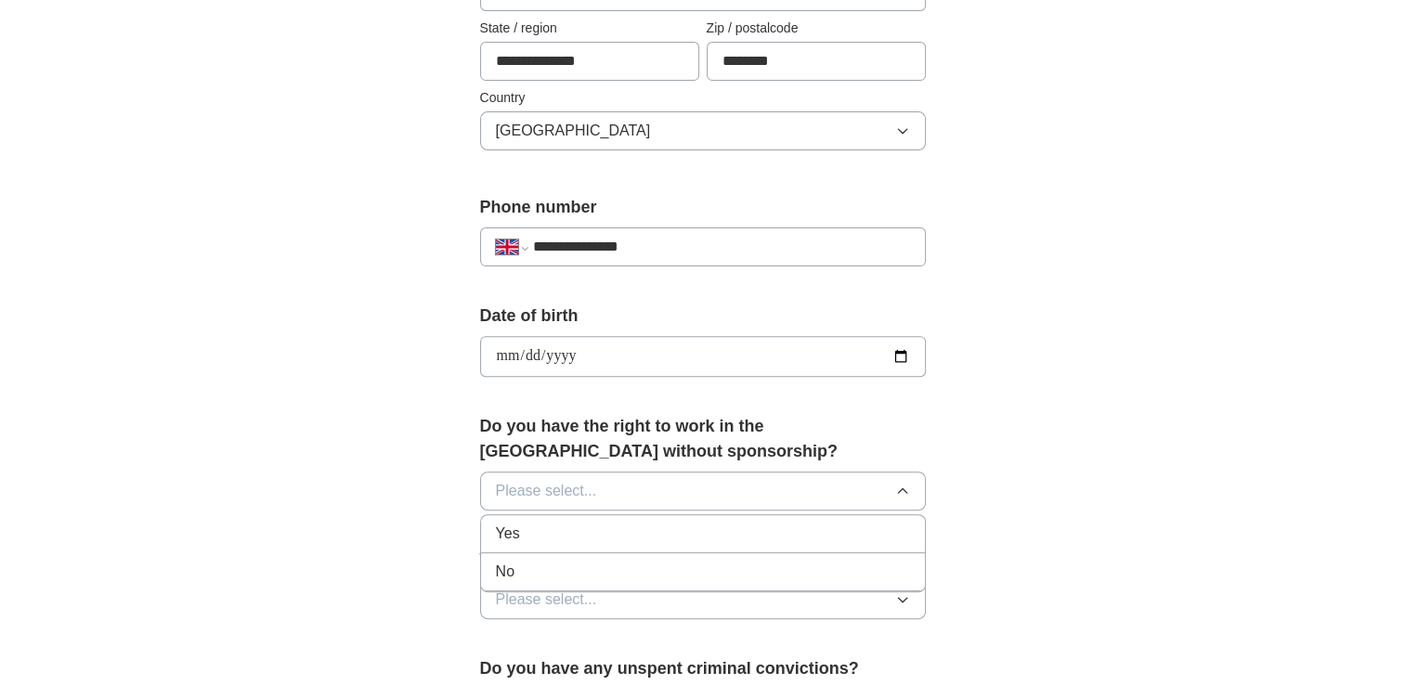
click at [568, 529] on div "Yes" at bounding box center [703, 534] width 414 height 22
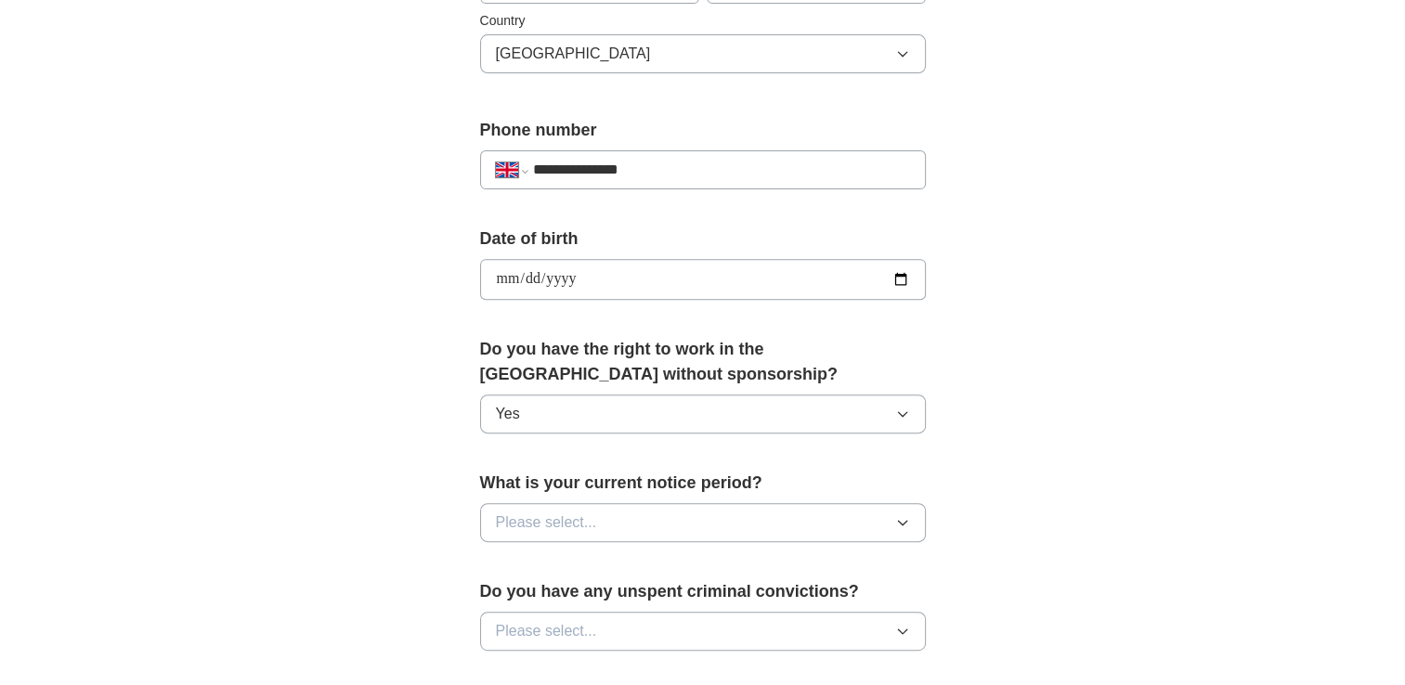
scroll to position [743, 0]
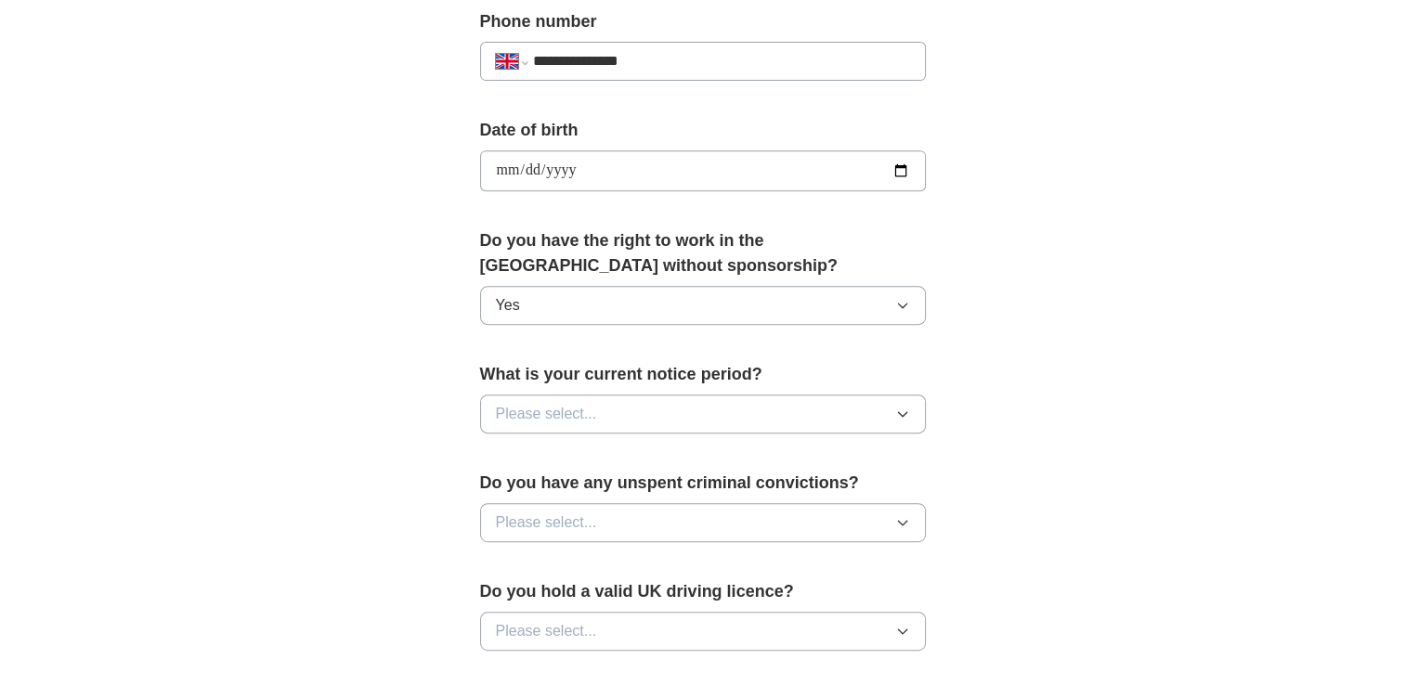
click at [656, 417] on button "Please select..." at bounding box center [703, 414] width 446 height 39
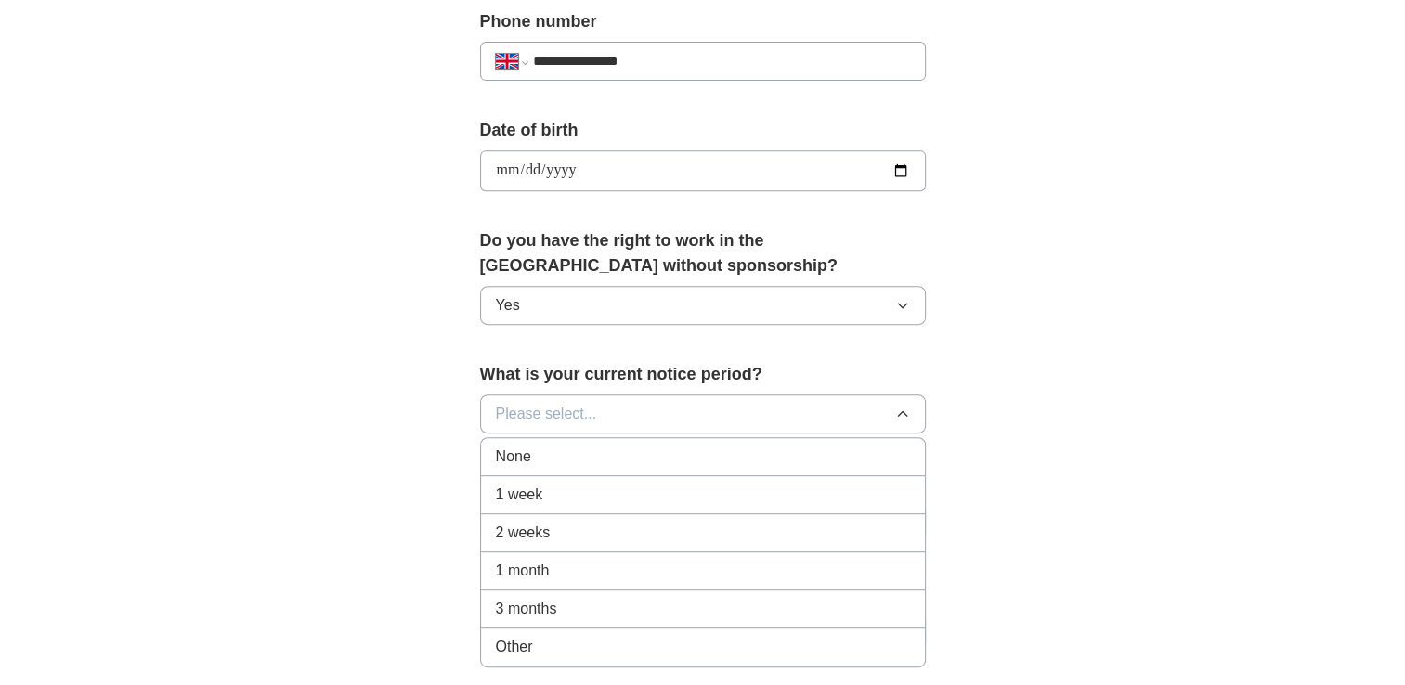
click at [595, 459] on div "None" at bounding box center [703, 457] width 414 height 22
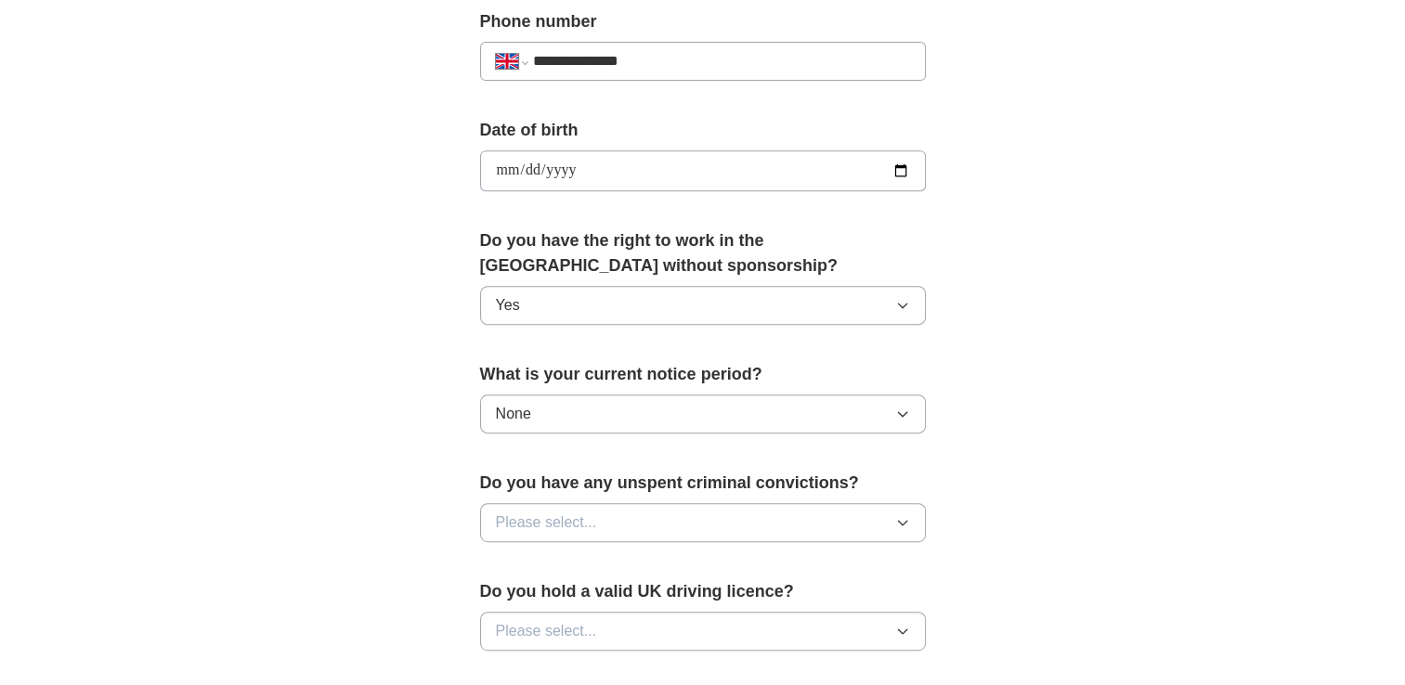
scroll to position [836, 0]
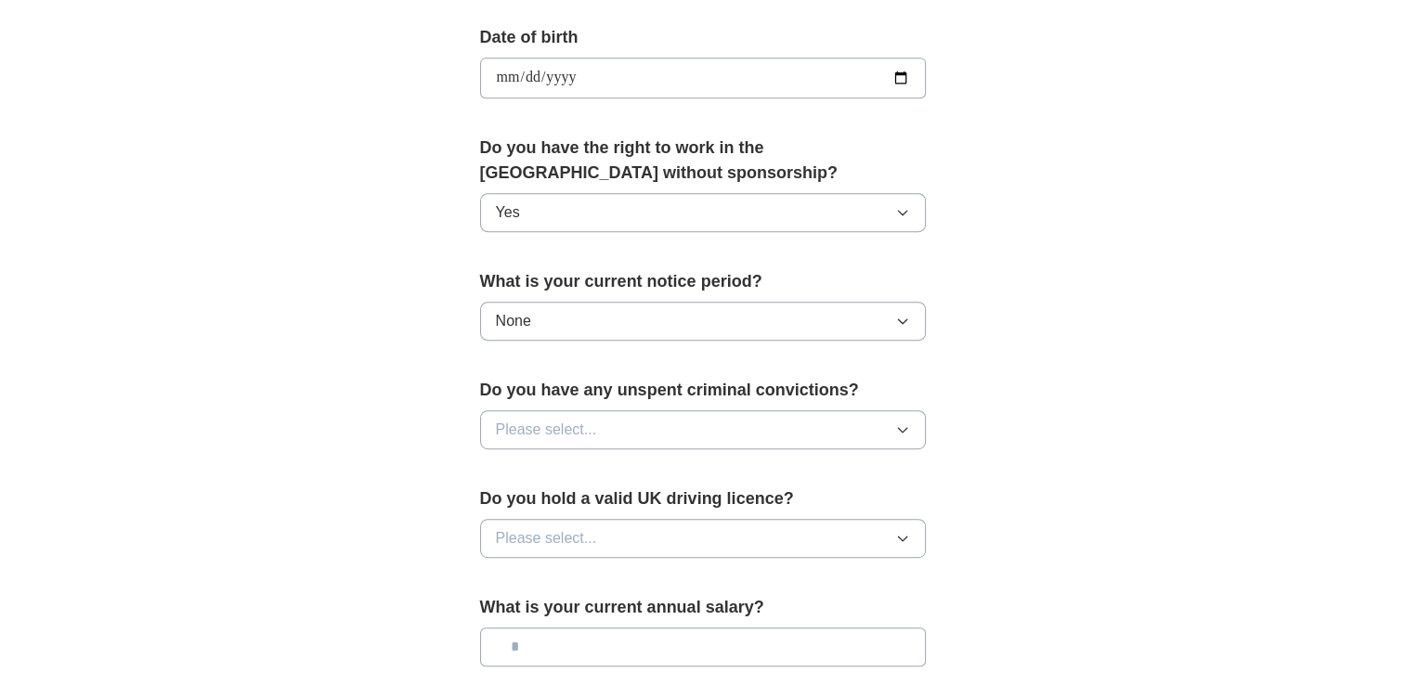
click at [639, 423] on button "Please select..." at bounding box center [703, 429] width 446 height 39
click at [576, 503] on div "No" at bounding box center [703, 511] width 414 height 22
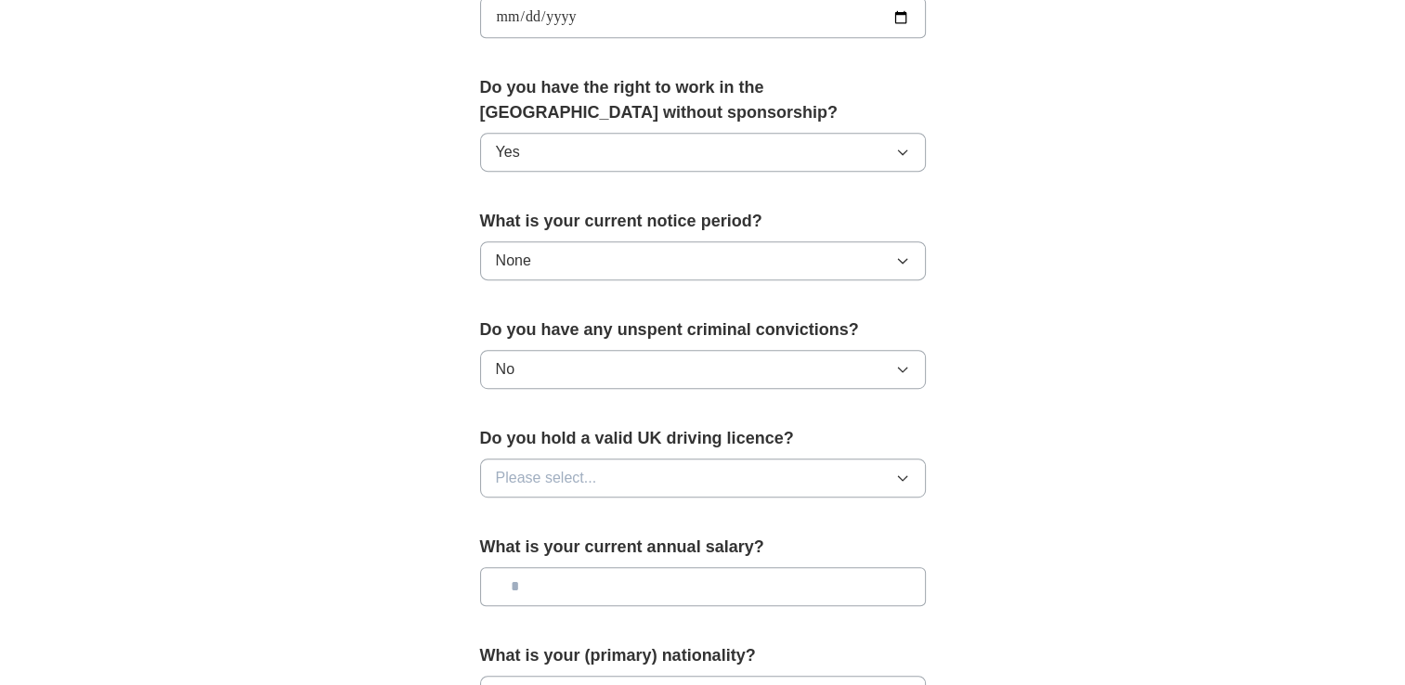
scroll to position [929, 0]
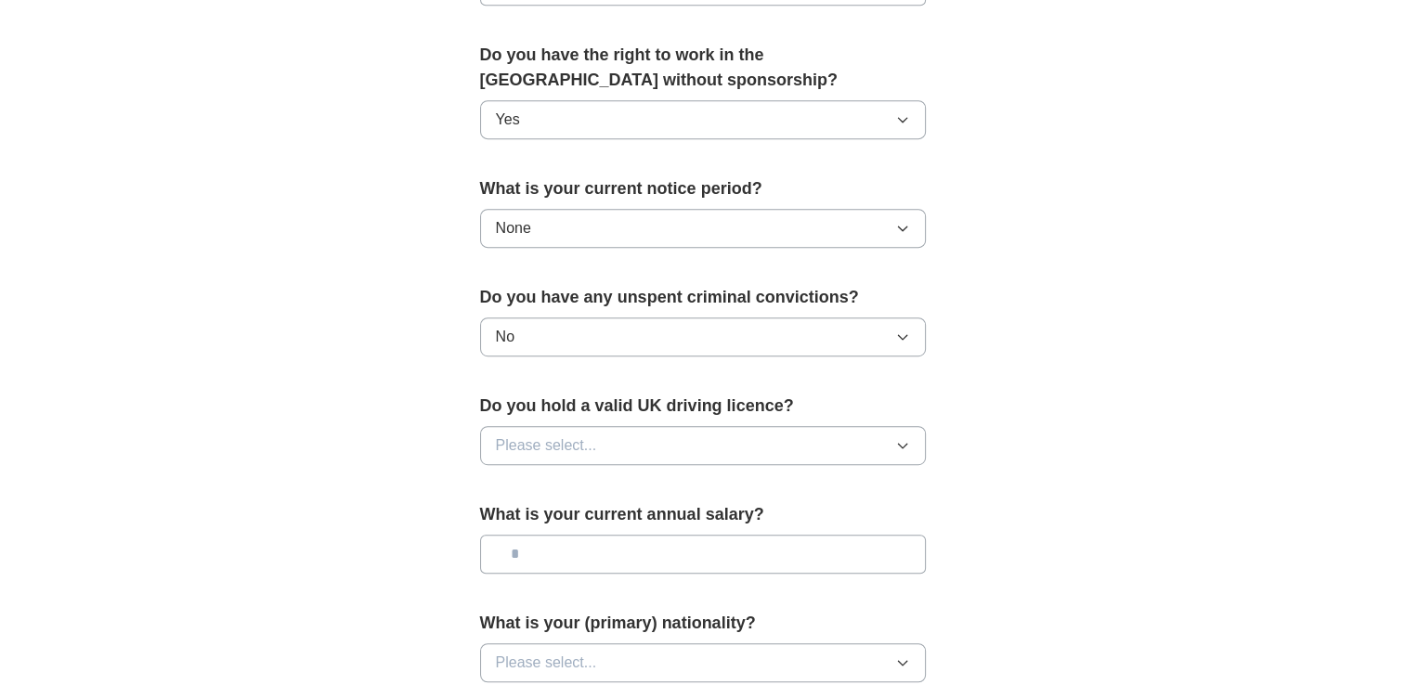
click at [624, 440] on button "Please select..." at bounding box center [703, 445] width 446 height 39
click at [591, 490] on div "Yes" at bounding box center [703, 488] width 414 height 22
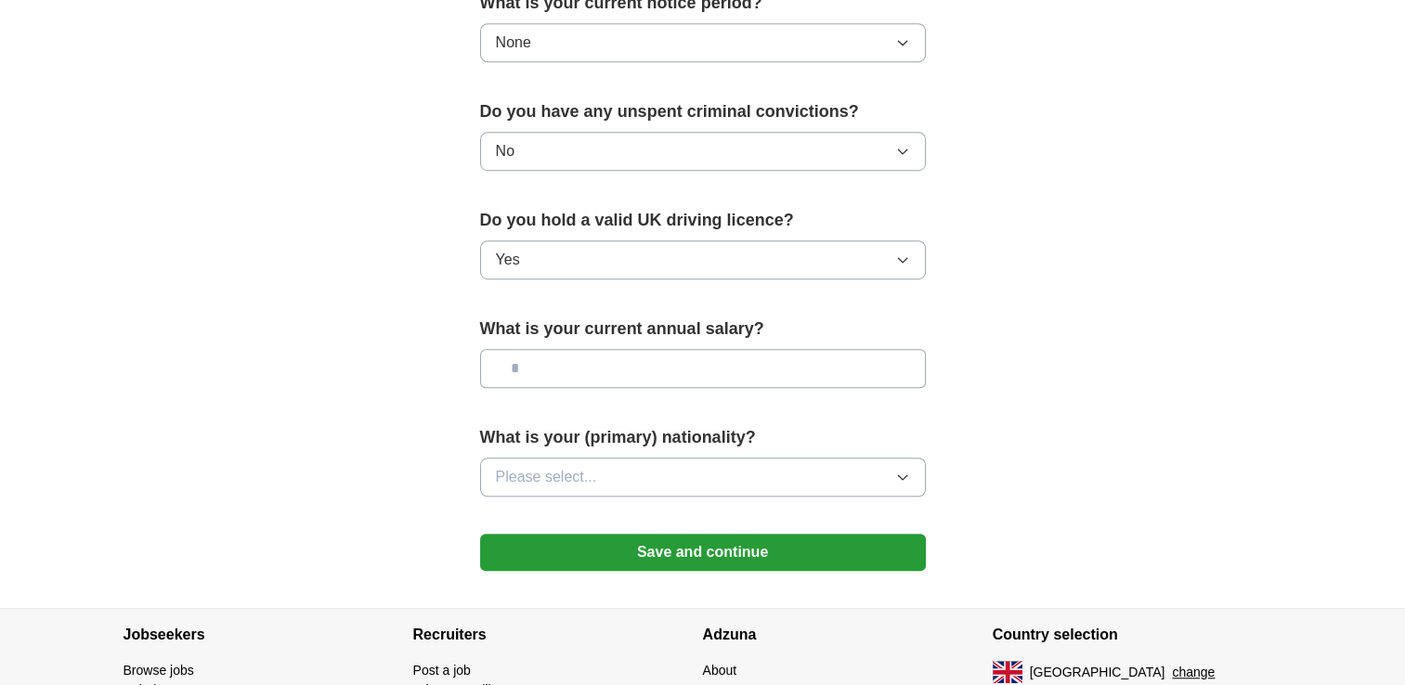
click at [551, 377] on input "text" at bounding box center [703, 368] width 446 height 39
type input "*******"
click at [618, 474] on button "Please select..." at bounding box center [703, 477] width 446 height 39
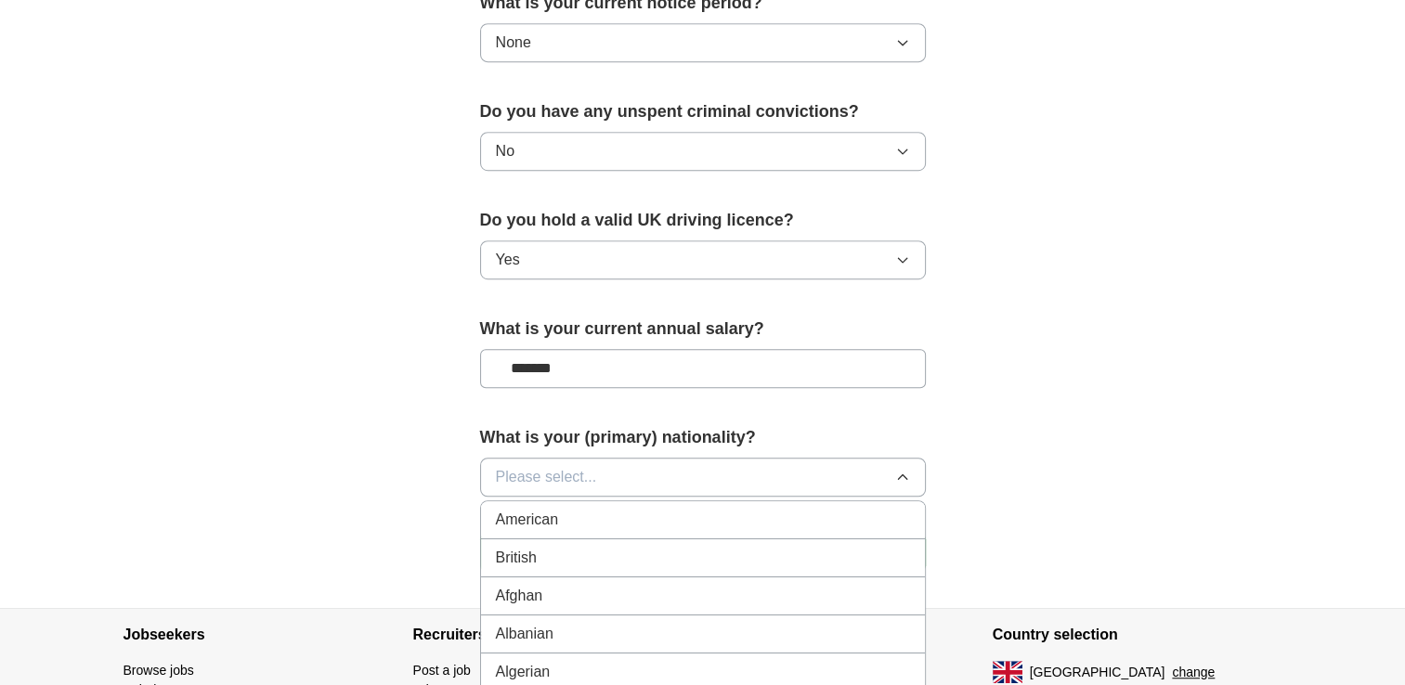
click at [576, 558] on div "British" at bounding box center [703, 558] width 414 height 22
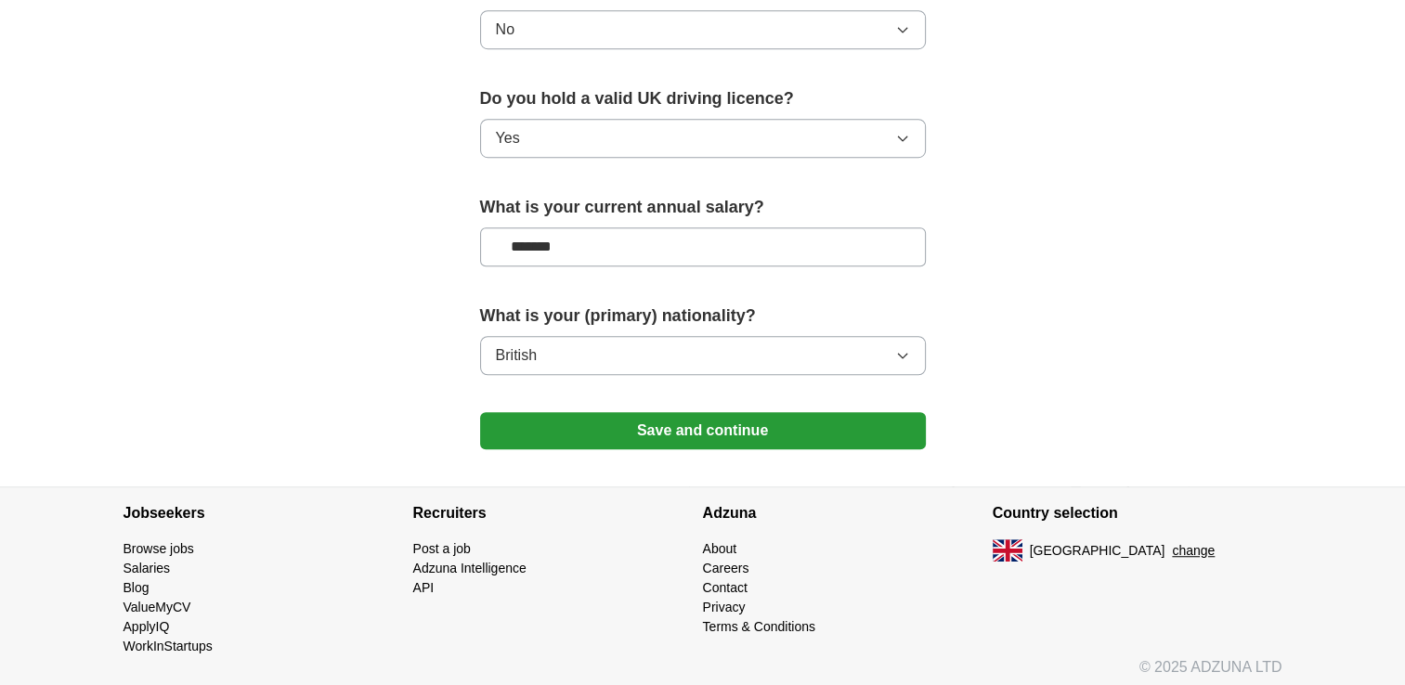
scroll to position [1238, 0]
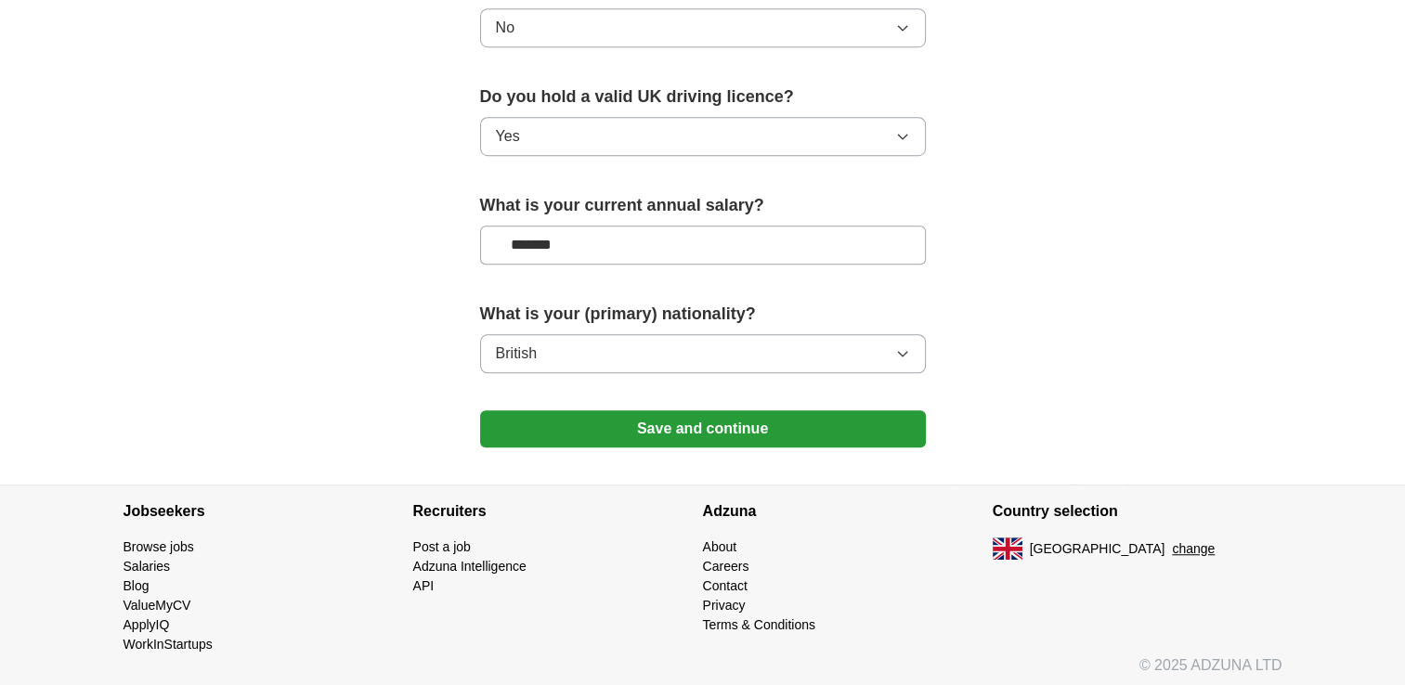
click at [695, 425] on button "Save and continue" at bounding box center [703, 428] width 446 height 37
